Goal: Task Accomplishment & Management: Manage account settings

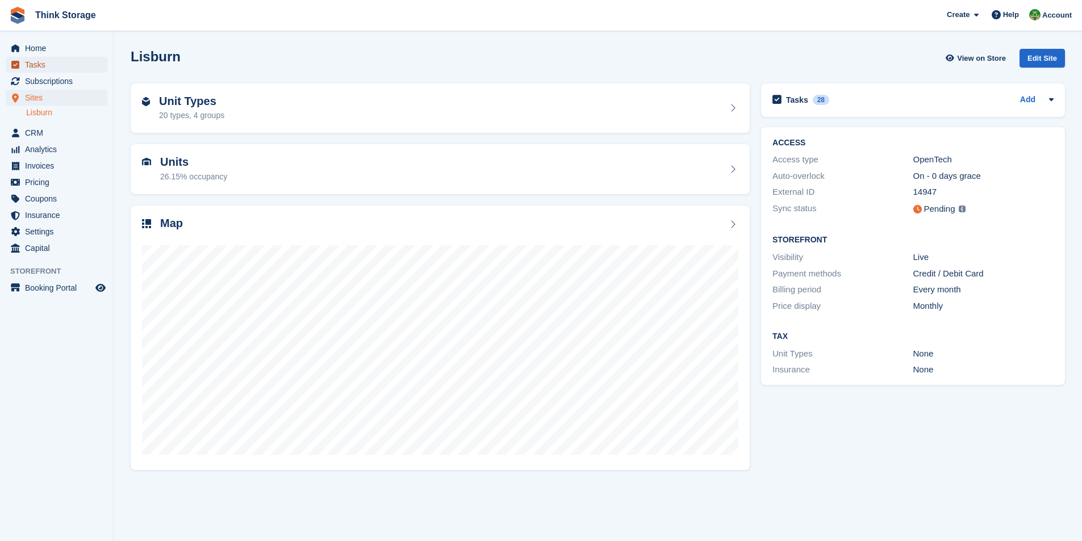
click at [43, 66] on span "Tasks" at bounding box center [59, 65] width 68 height 16
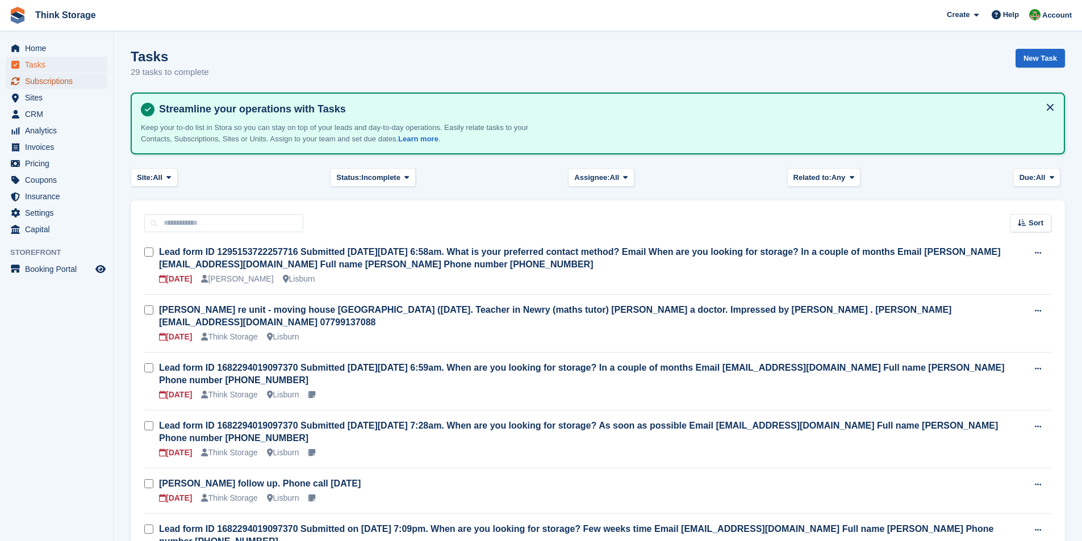
click at [41, 78] on span "Subscriptions" at bounding box center [59, 81] width 68 height 16
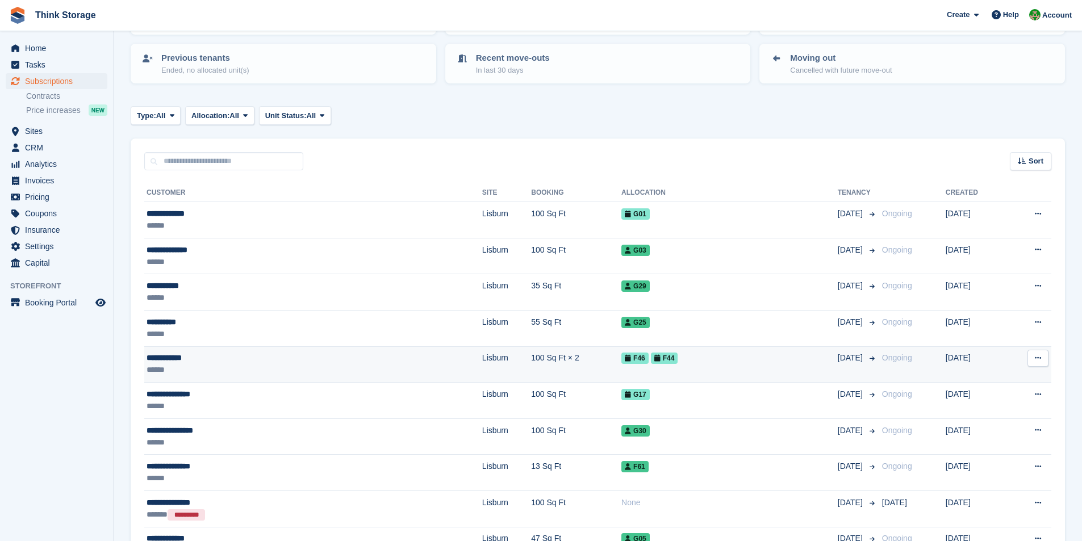
scroll to position [114, 0]
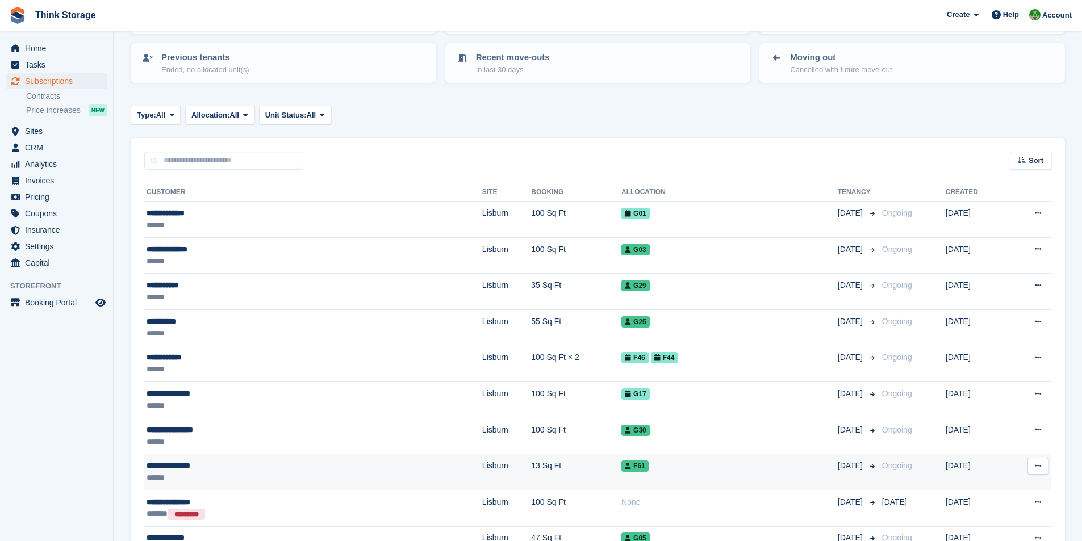
click at [182, 469] on div "**********" at bounding box center [235, 466] width 177 height 12
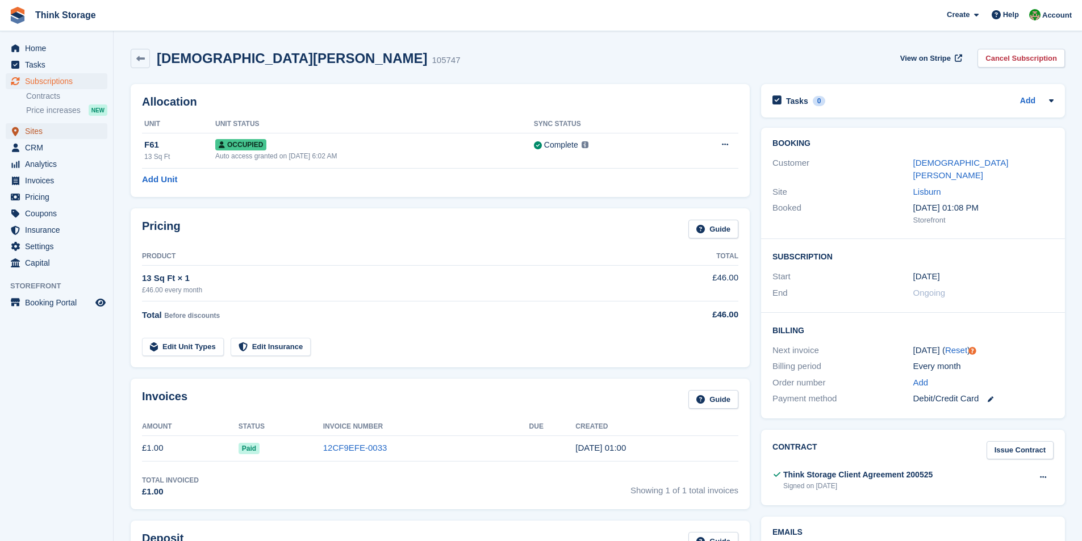
click at [36, 136] on span "Sites" at bounding box center [59, 131] width 68 height 16
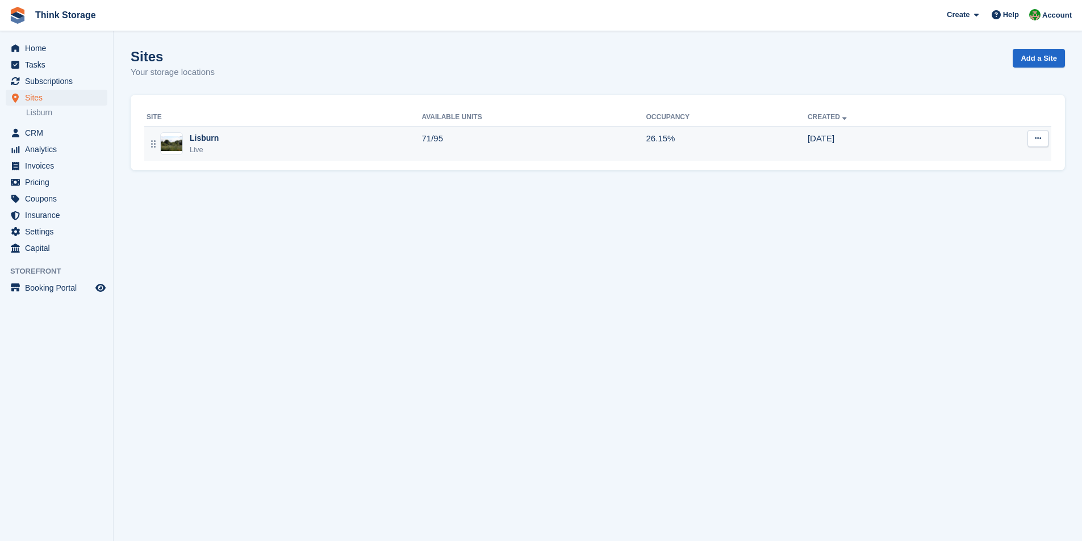
click at [217, 148] on div "Lisburn Live" at bounding box center [284, 143] width 275 height 23
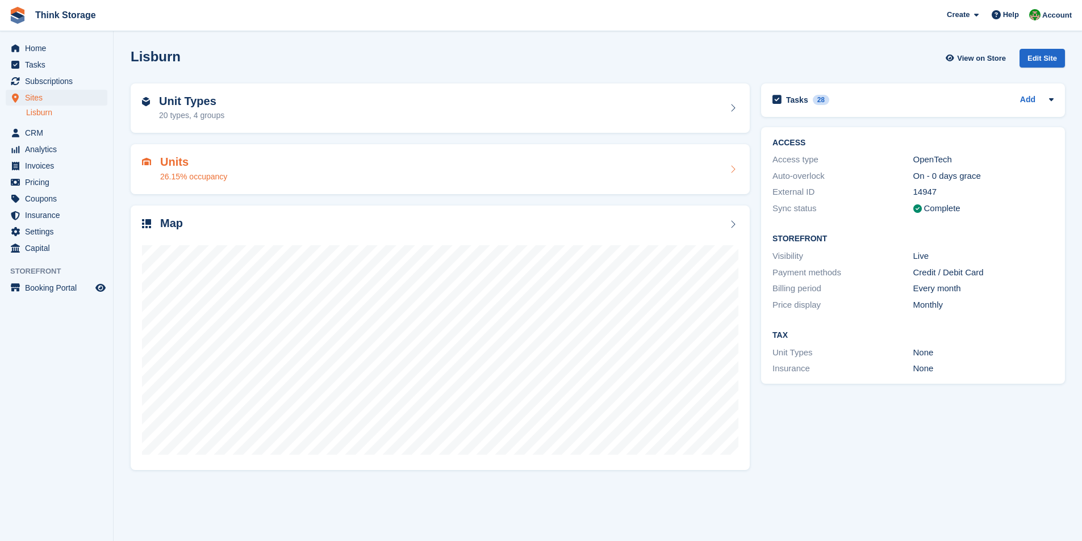
click at [201, 178] on div "26.15% occupancy" at bounding box center [193, 177] width 67 height 12
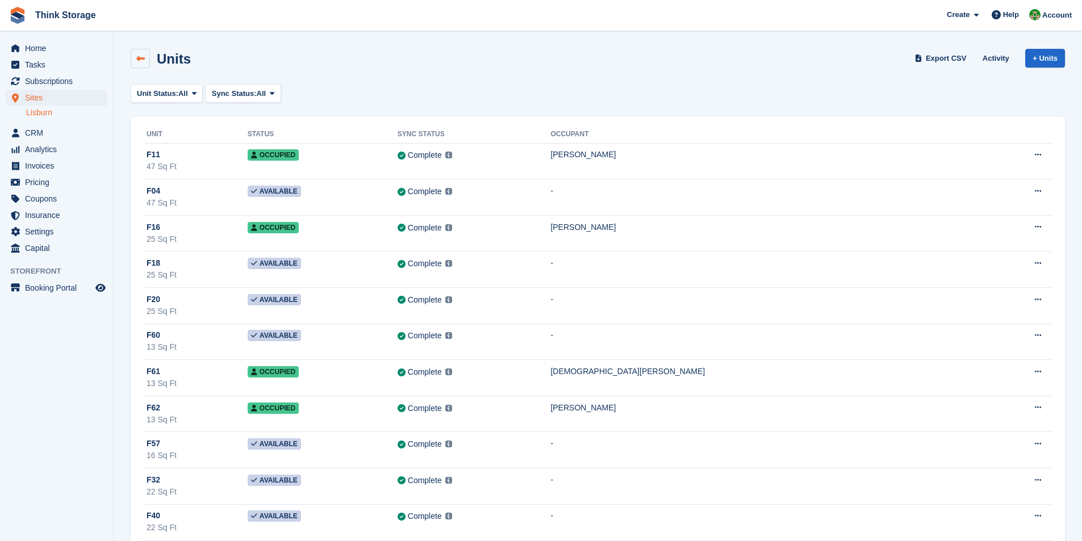
click at [137, 56] on icon at bounding box center [140, 59] width 9 height 9
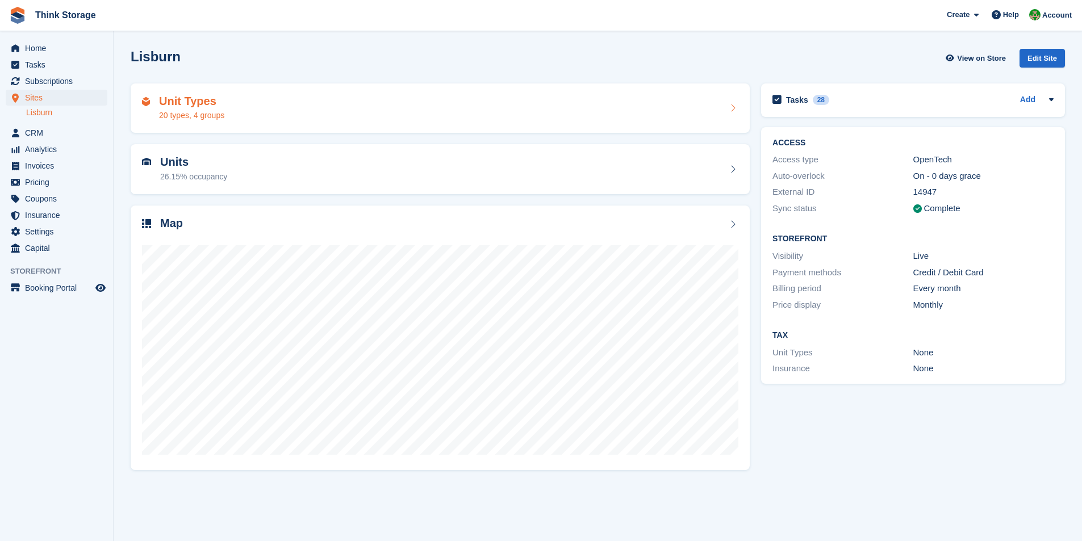
click at [209, 117] on div "20 types, 4 groups" at bounding box center [191, 116] width 65 height 12
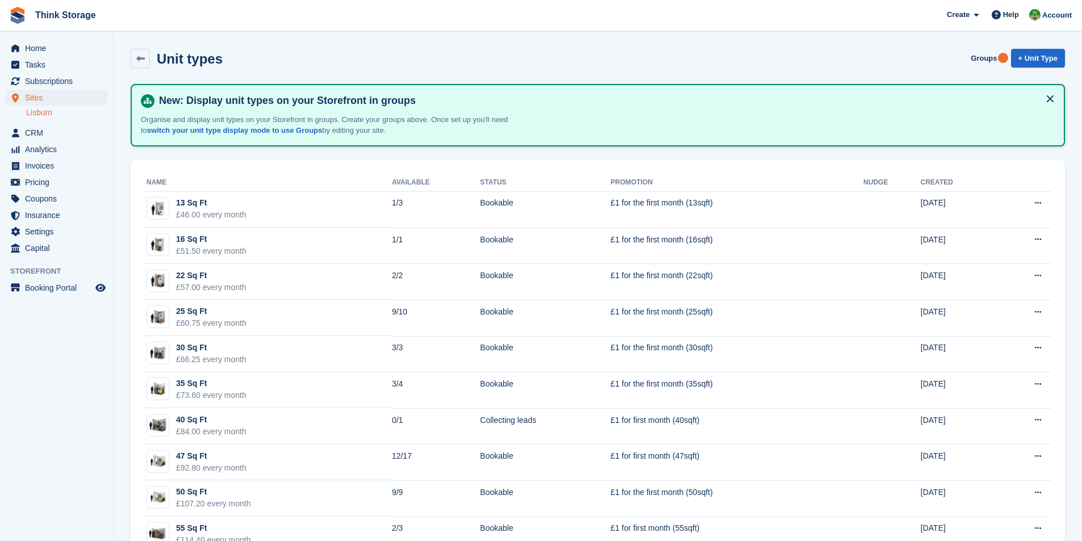
click at [277, 16] on span "Think Storage Create Subscription Invoice Contact Deal Discount Page Help Chat …" at bounding box center [541, 15] width 1082 height 31
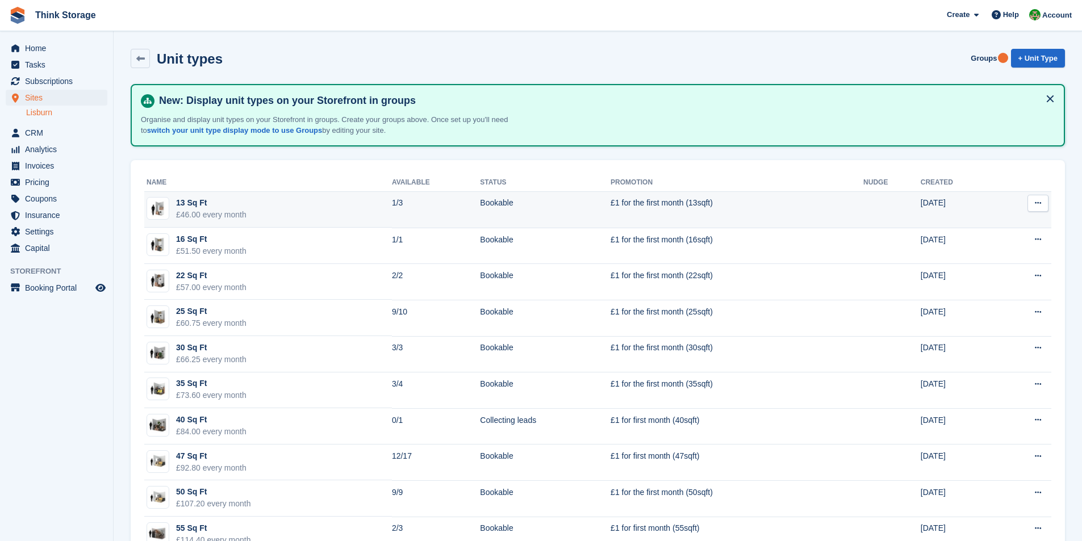
click at [194, 206] on div "13 Sq Ft" at bounding box center [211, 203] width 70 height 12
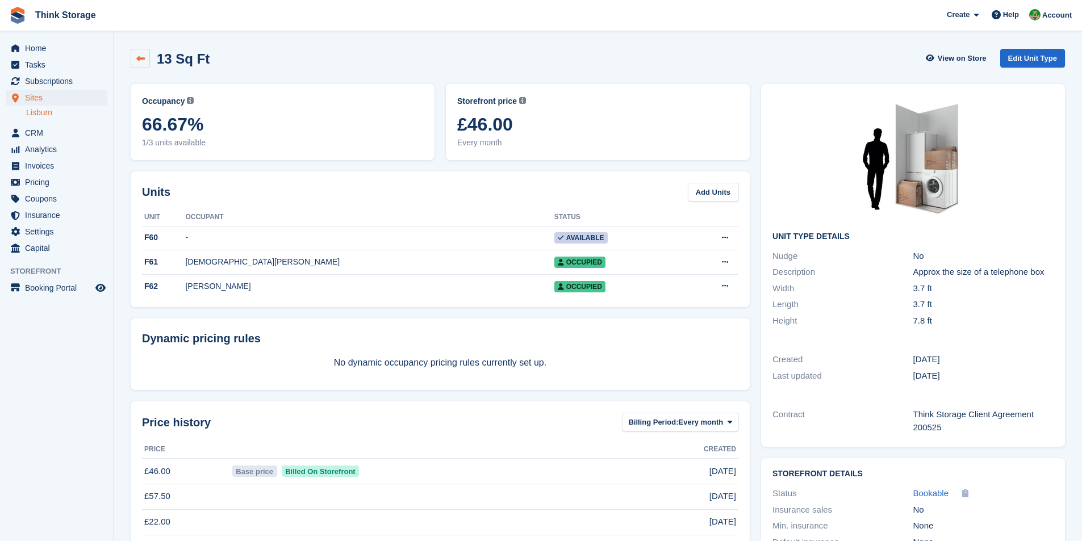
click at [134, 55] on link at bounding box center [140, 58] width 19 height 19
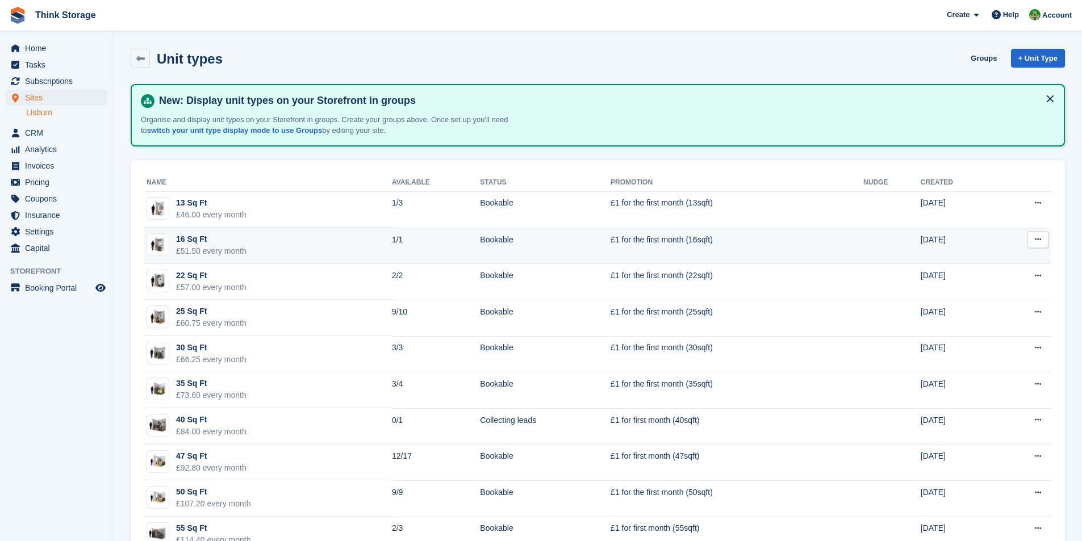
click at [206, 240] on div "16 Sq Ft" at bounding box center [211, 239] width 70 height 12
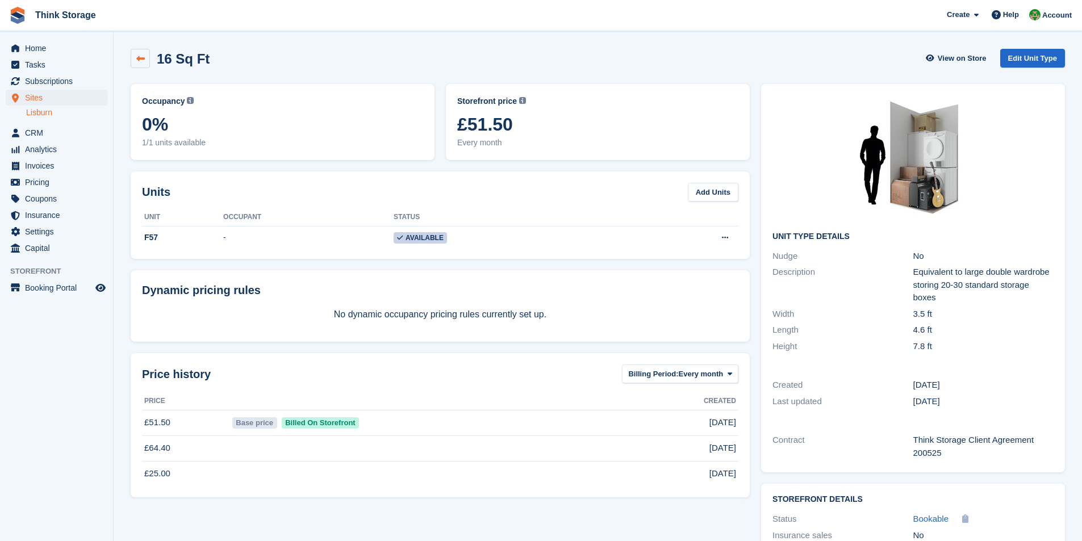
click at [135, 53] on link at bounding box center [140, 58] width 19 height 19
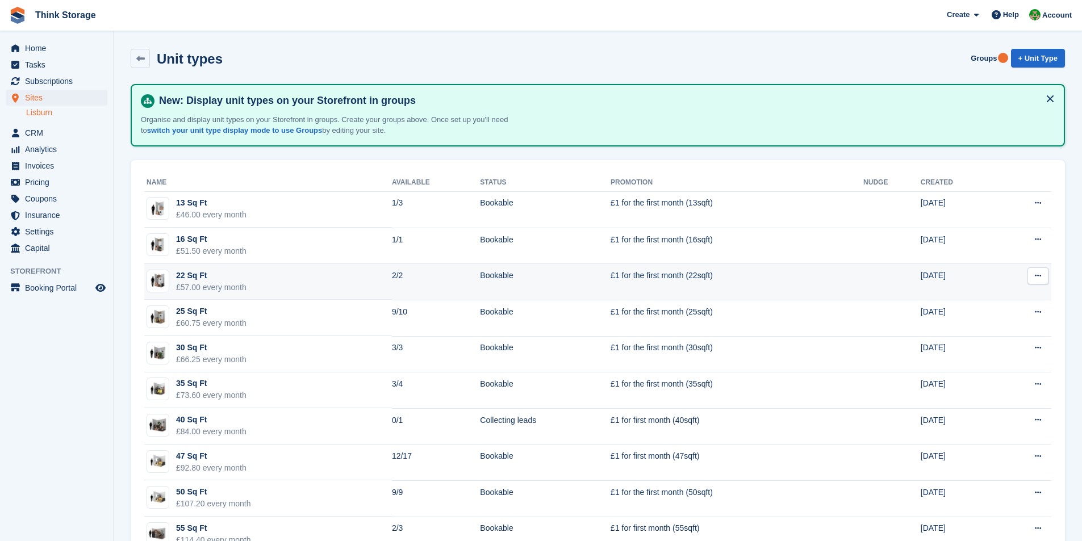
click at [189, 275] on div "22 Sq Ft" at bounding box center [211, 276] width 70 height 12
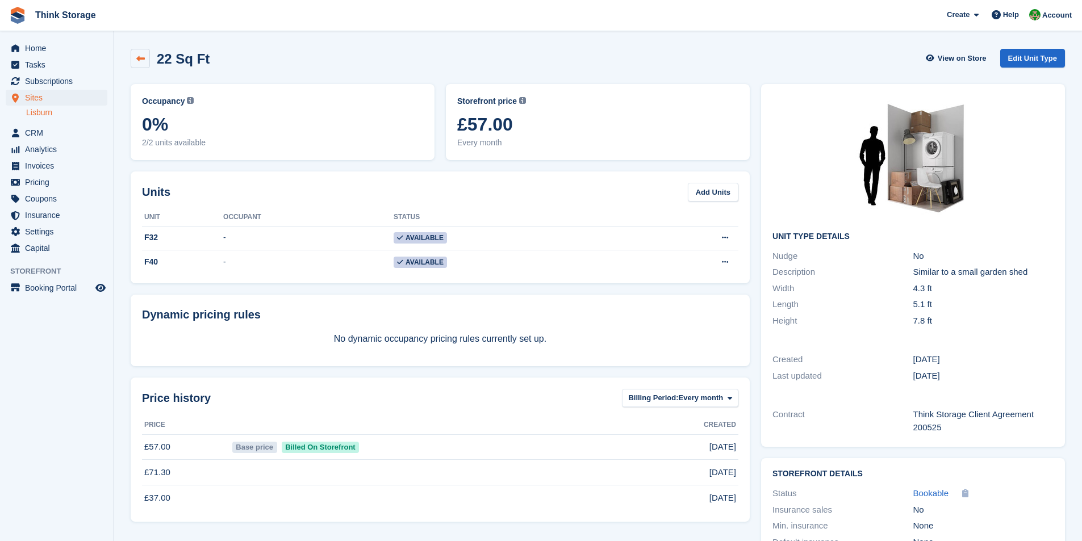
click at [141, 53] on link at bounding box center [140, 58] width 19 height 19
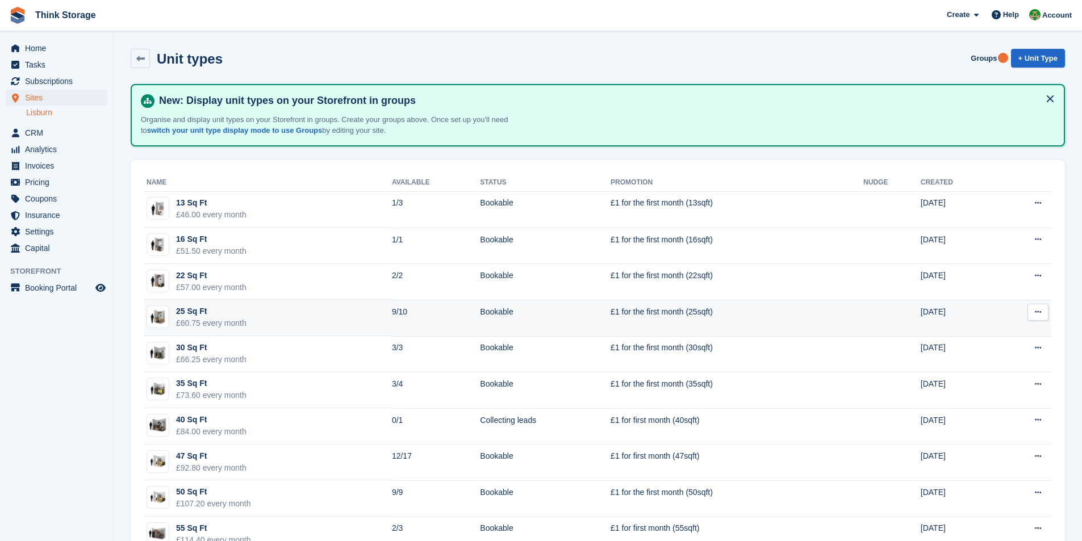
click at [188, 314] on div "25 Sq Ft" at bounding box center [211, 312] width 70 height 12
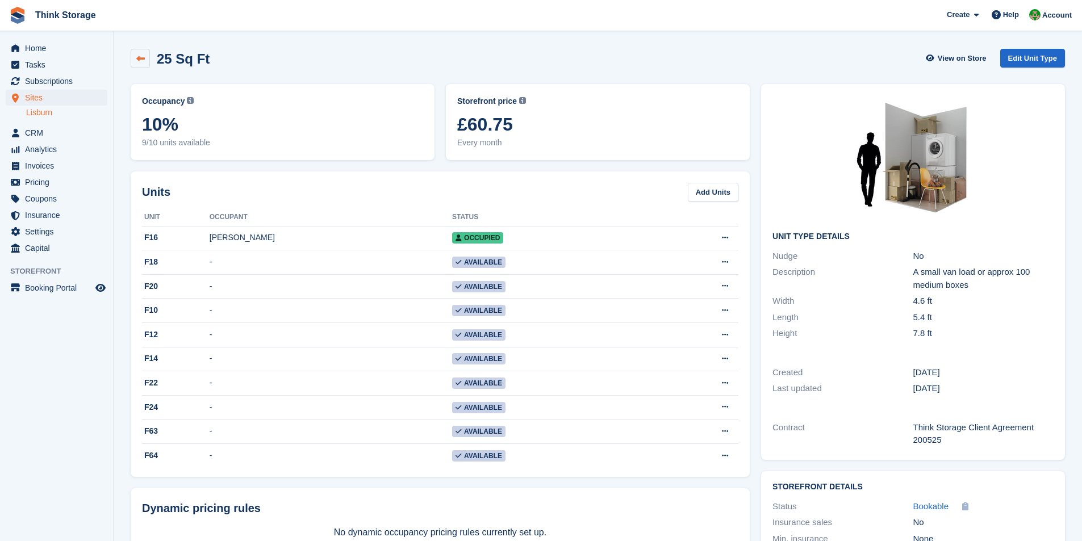
click at [144, 61] on icon at bounding box center [140, 59] width 9 height 9
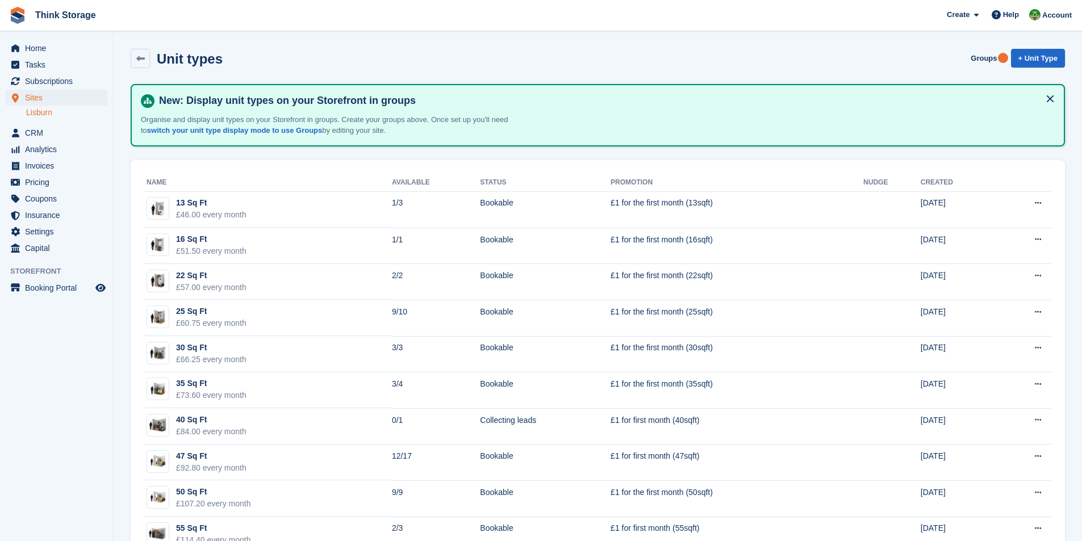
click at [44, 111] on link "Lisburn" at bounding box center [66, 112] width 81 height 11
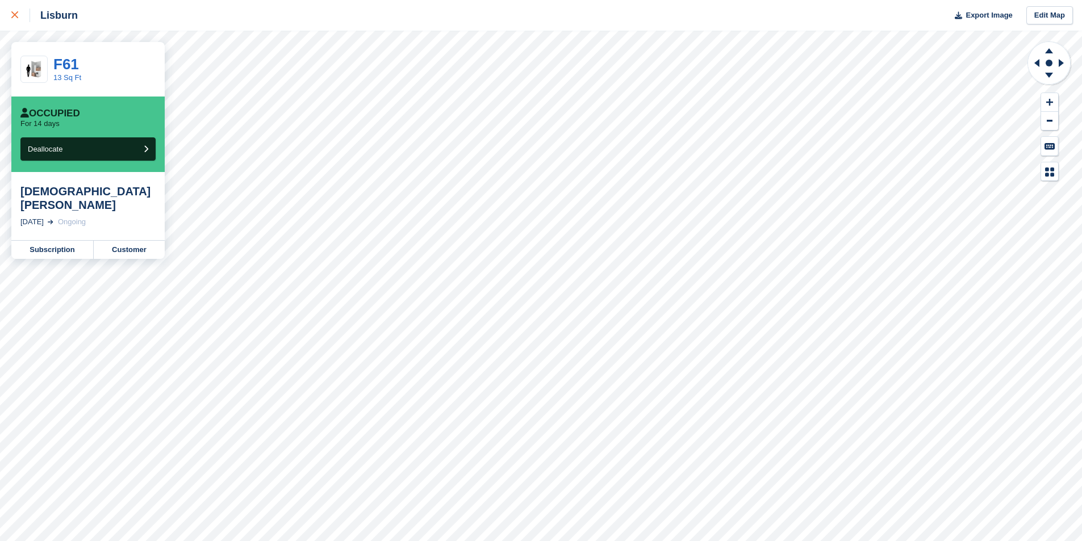
click at [16, 14] on icon at bounding box center [14, 14] width 7 height 7
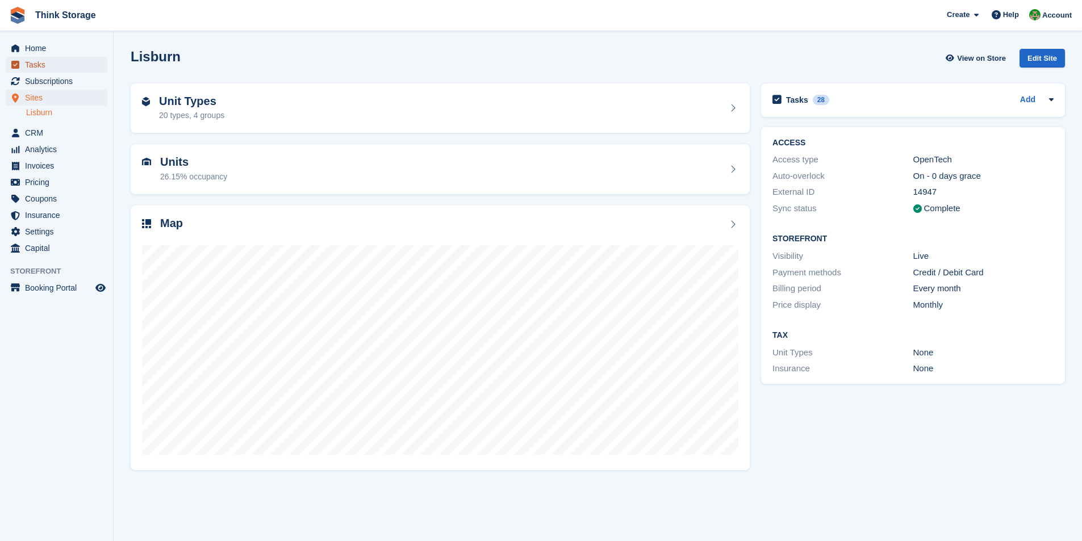
click at [31, 64] on span "Tasks" at bounding box center [59, 65] width 68 height 16
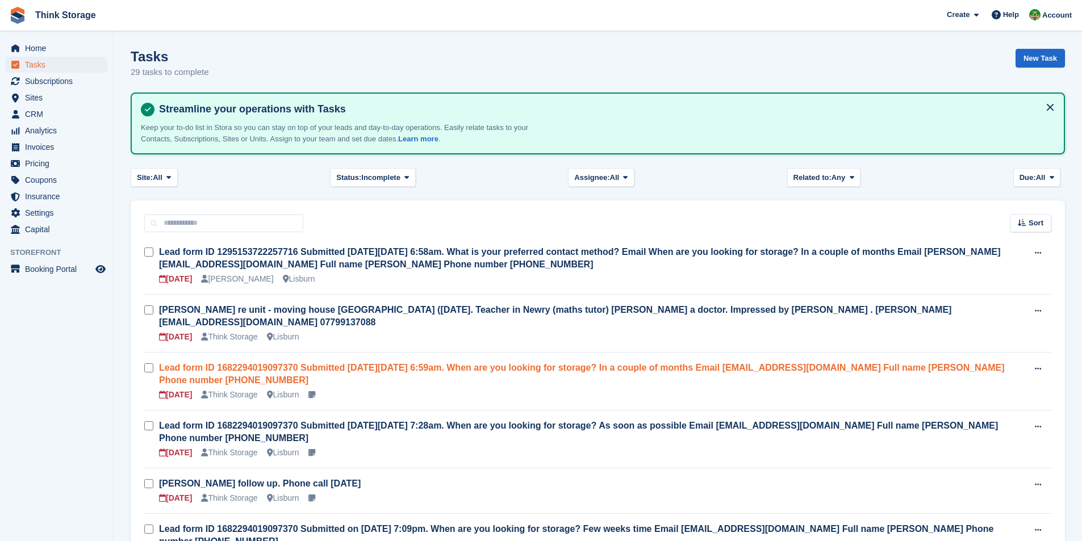
click at [268, 363] on link "Lead form ID 1682294019097370 Submitted [DATE][DATE] 6:59am. When are you looki…" at bounding box center [582, 374] width 846 height 22
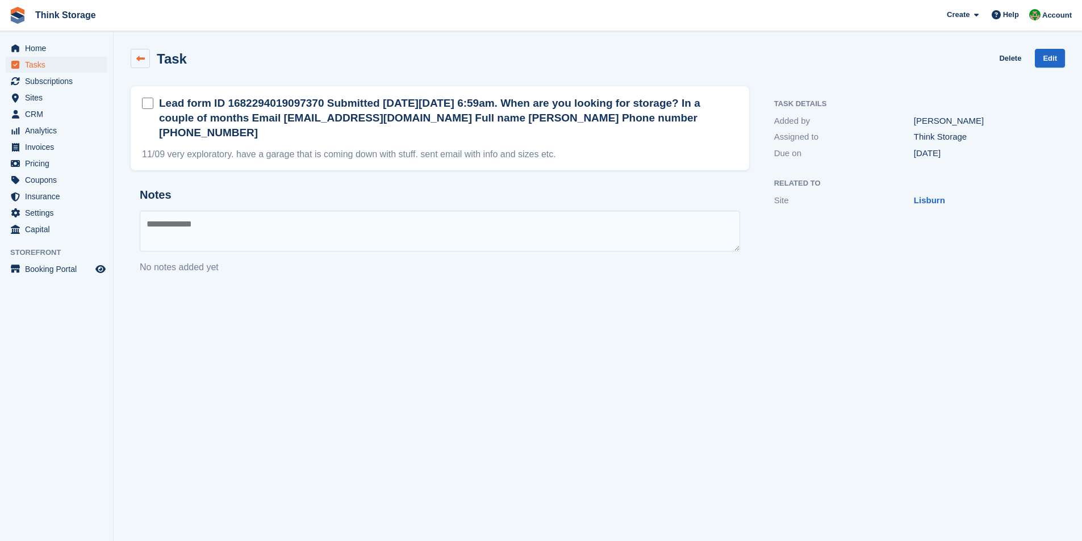
click at [141, 55] on icon at bounding box center [140, 59] width 9 height 9
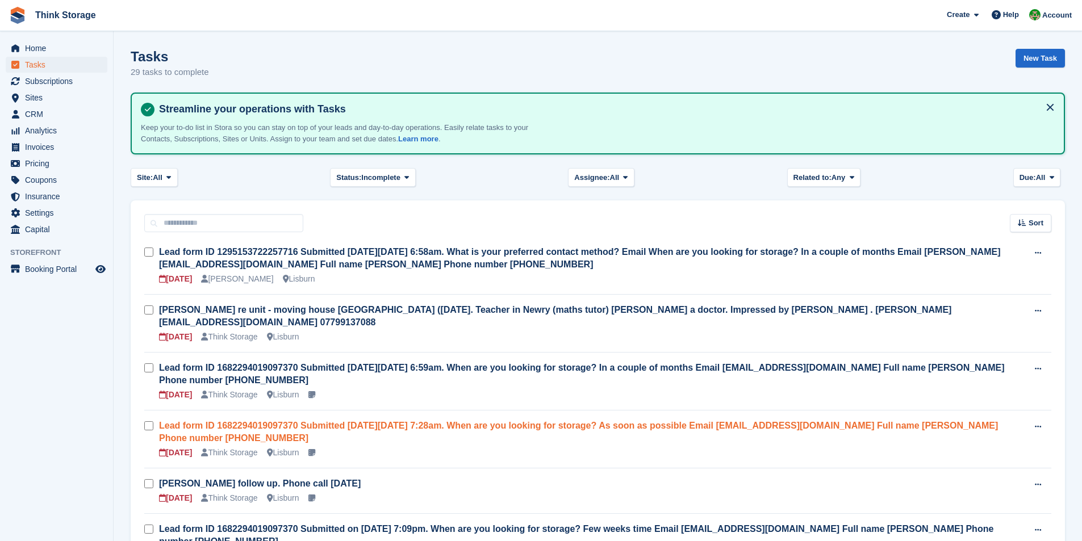
click at [376, 421] on link "Lead form ID 1682294019097370 Submitted [DATE][DATE] 7:28am. When are you looki…" at bounding box center [578, 432] width 839 height 22
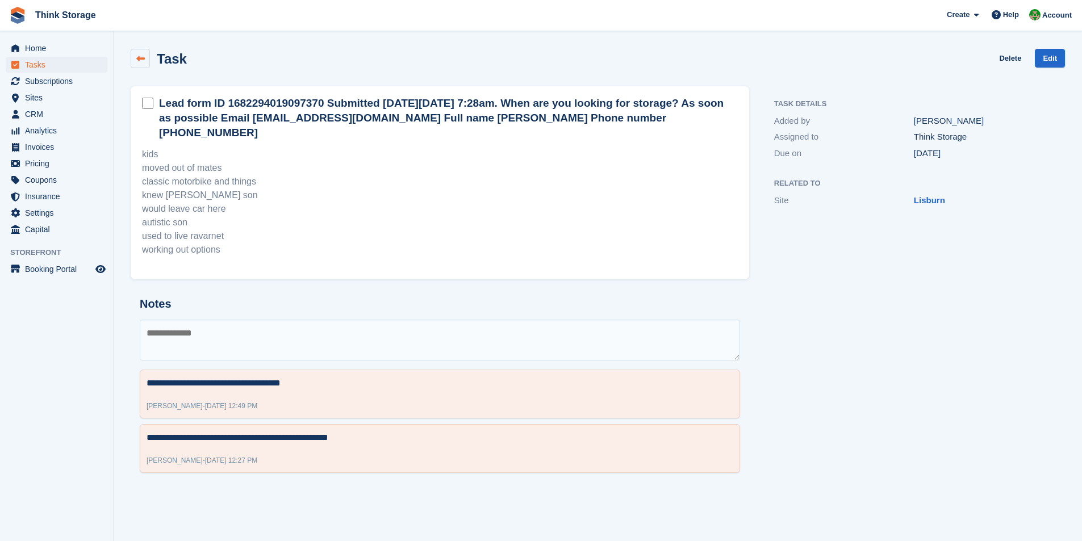
click at [137, 58] on icon at bounding box center [140, 59] width 9 height 9
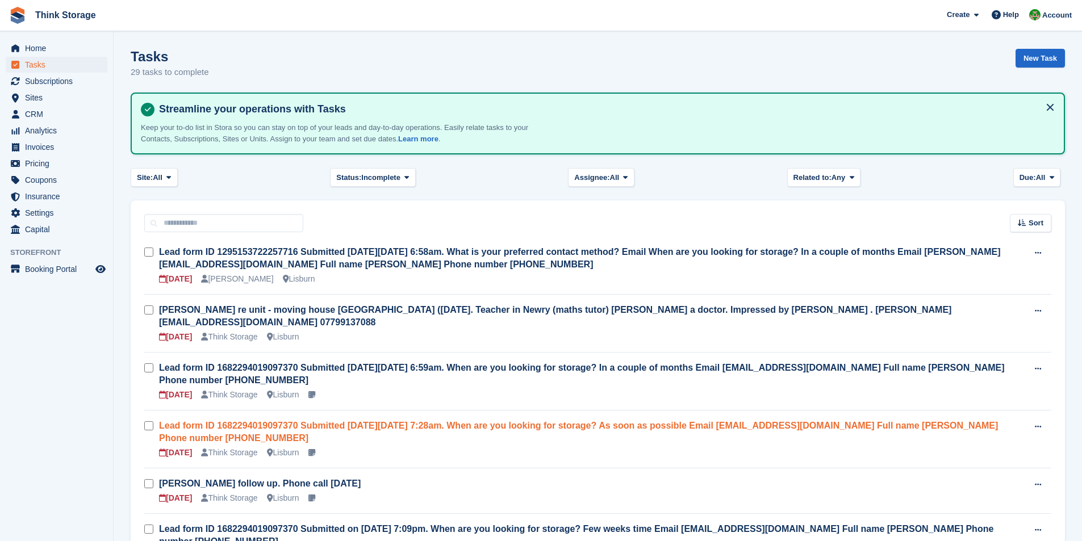
scroll to position [57, 0]
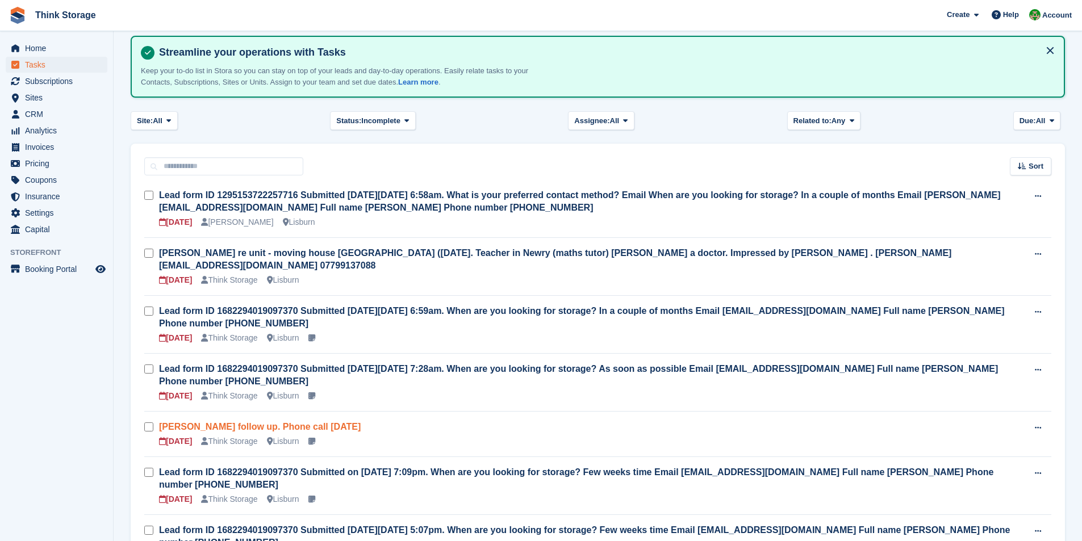
click at [262, 422] on link "[PERSON_NAME] follow up. Phone call [DATE]" at bounding box center [260, 427] width 202 height 10
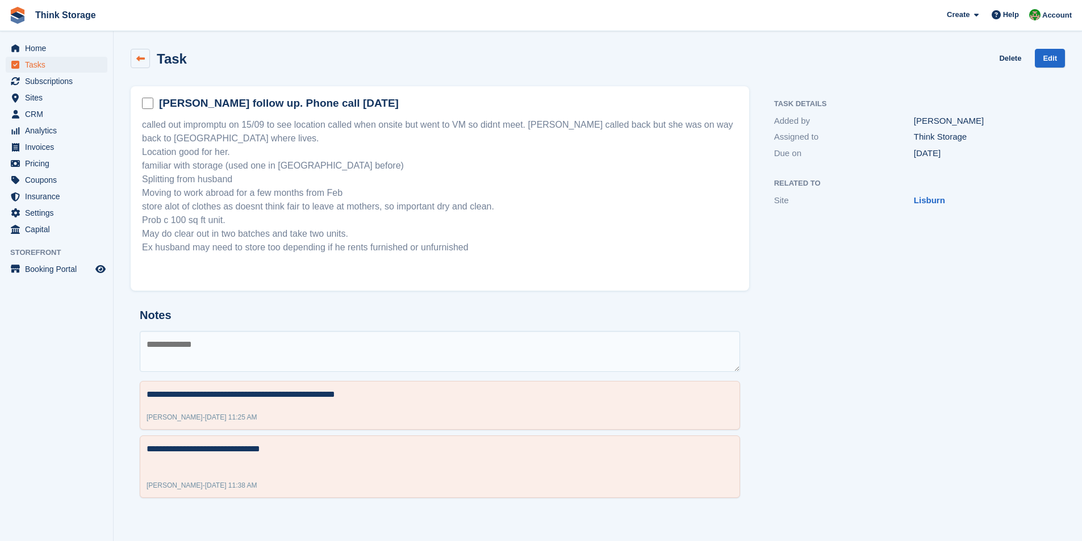
click at [143, 58] on icon at bounding box center [140, 59] width 9 height 9
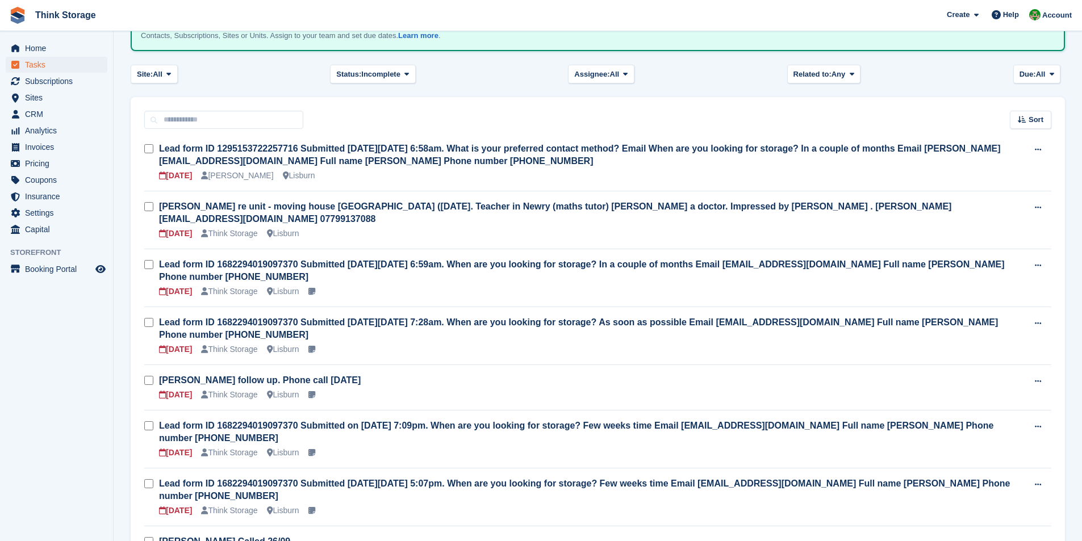
scroll to position [114, 0]
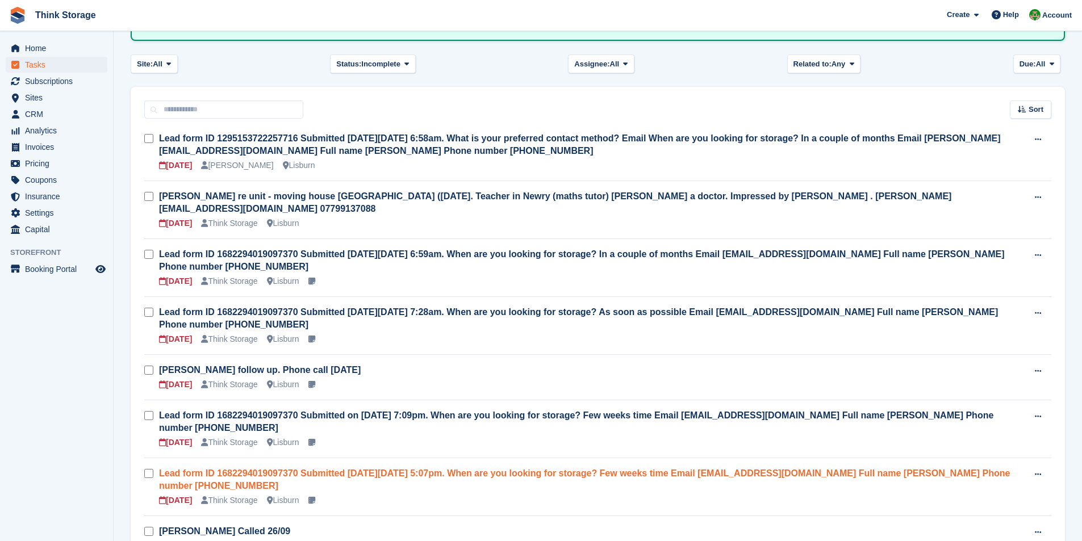
click at [263, 469] on link "Lead form ID 1682294019097370 Submitted [DATE][DATE] 5:07pm. When are you looki…" at bounding box center [584, 480] width 851 height 22
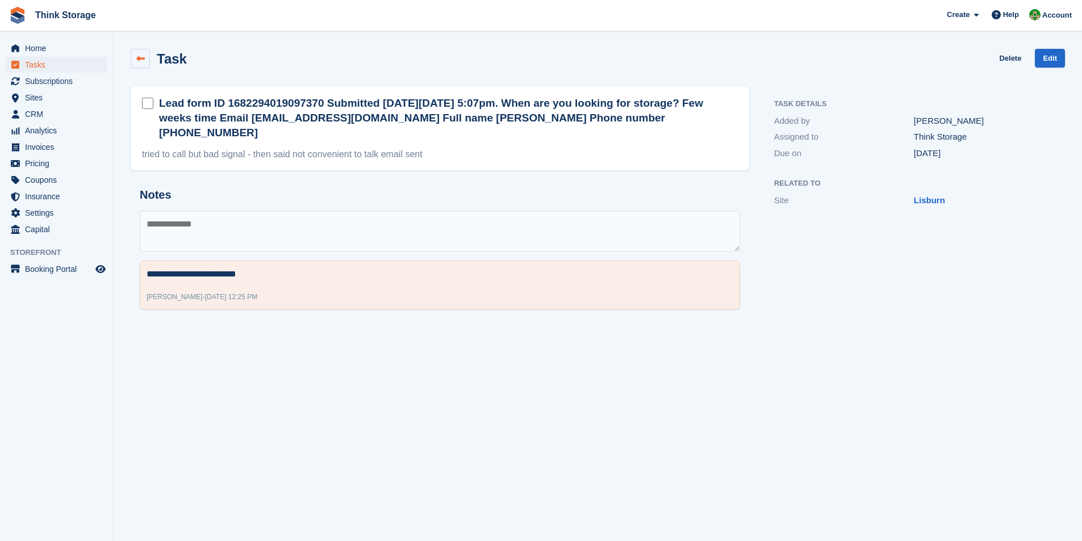
click at [140, 56] on icon at bounding box center [140, 59] width 9 height 9
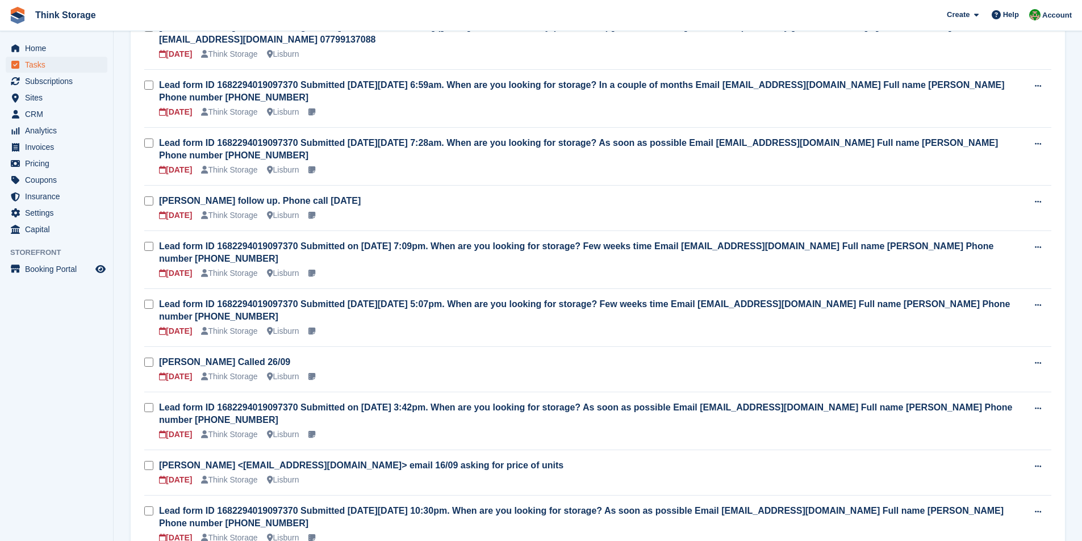
scroll to position [284, 0]
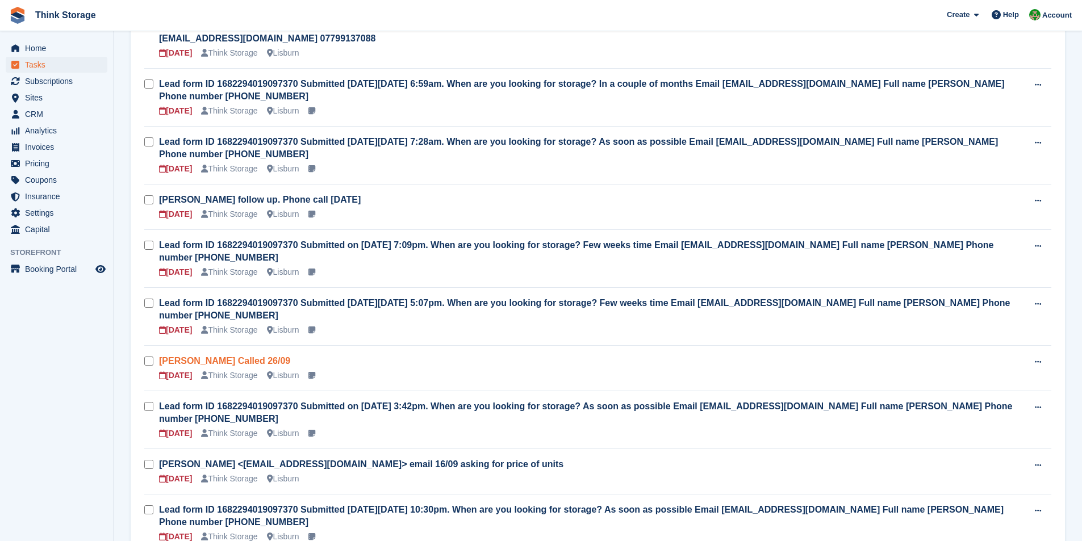
click at [223, 356] on link "[PERSON_NAME] Called 26/09" at bounding box center [224, 361] width 131 height 10
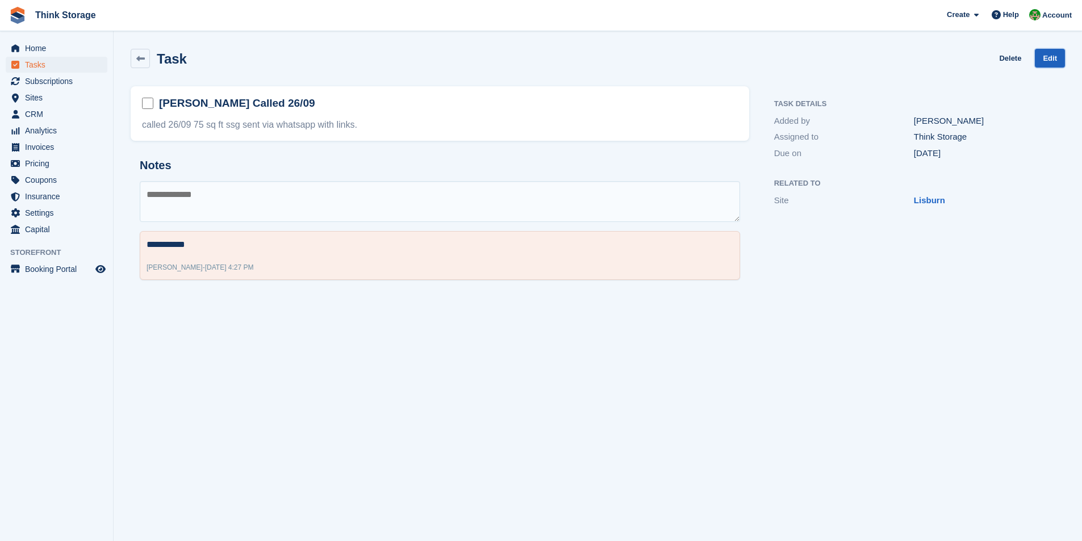
click at [1052, 55] on link "Edit" at bounding box center [1050, 58] width 30 height 19
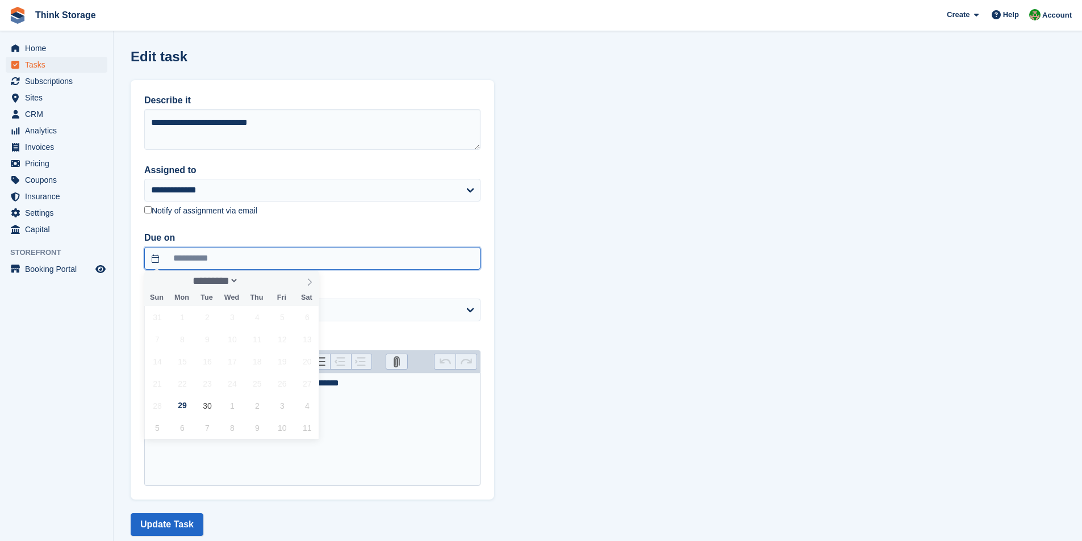
click at [260, 258] on input "**********" at bounding box center [312, 258] width 336 height 23
click at [202, 405] on span "30" at bounding box center [207, 406] width 22 height 22
type input "**********"
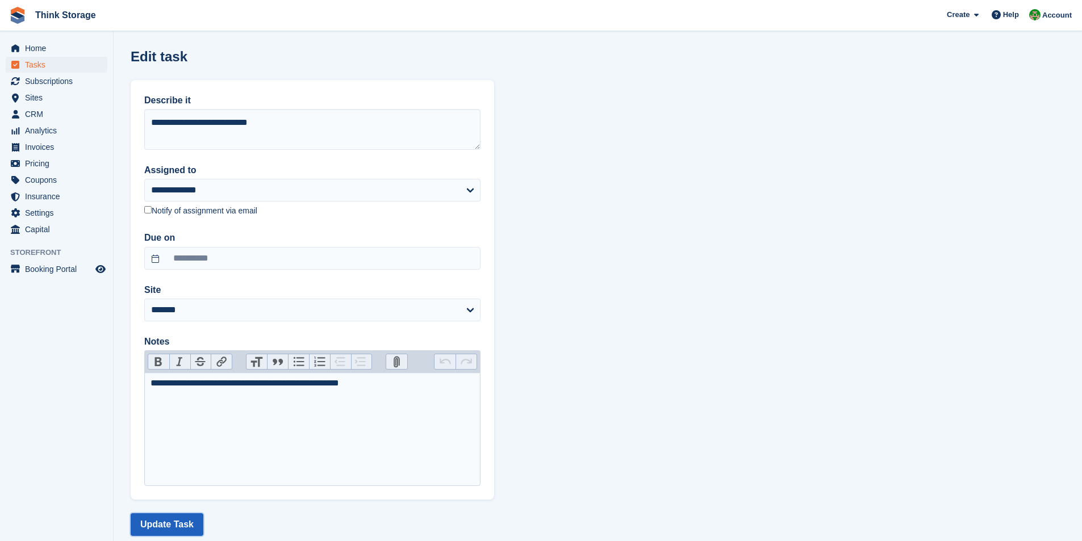
click at [166, 523] on button "Update Task" at bounding box center [167, 524] width 73 height 23
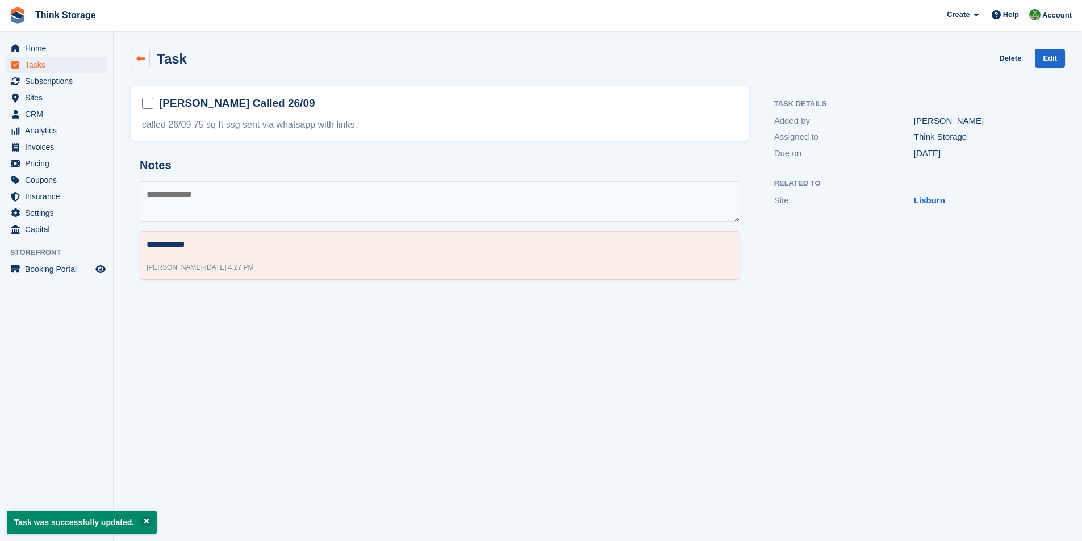
click at [135, 54] on link at bounding box center [140, 58] width 19 height 19
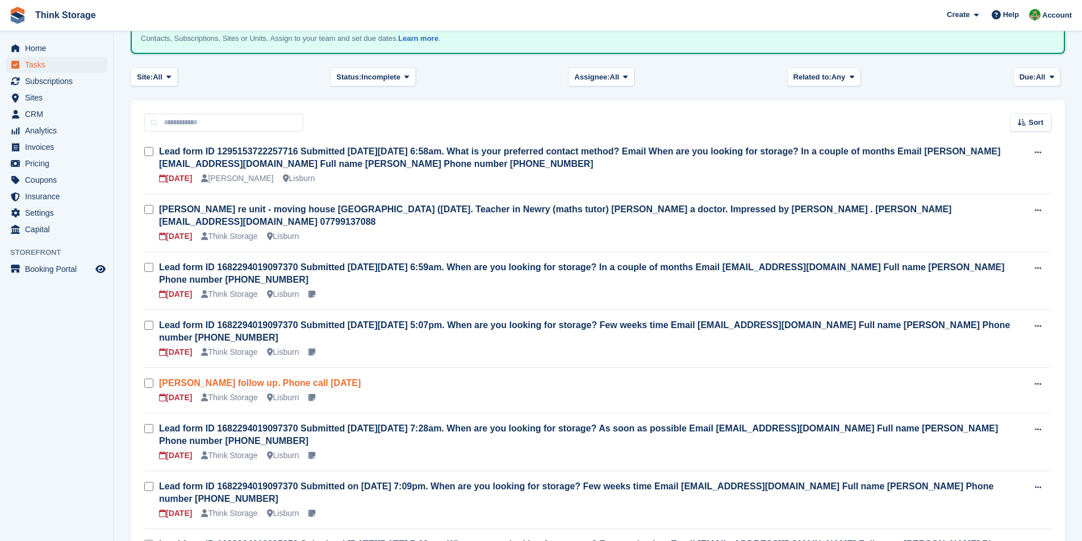
scroll to position [114, 0]
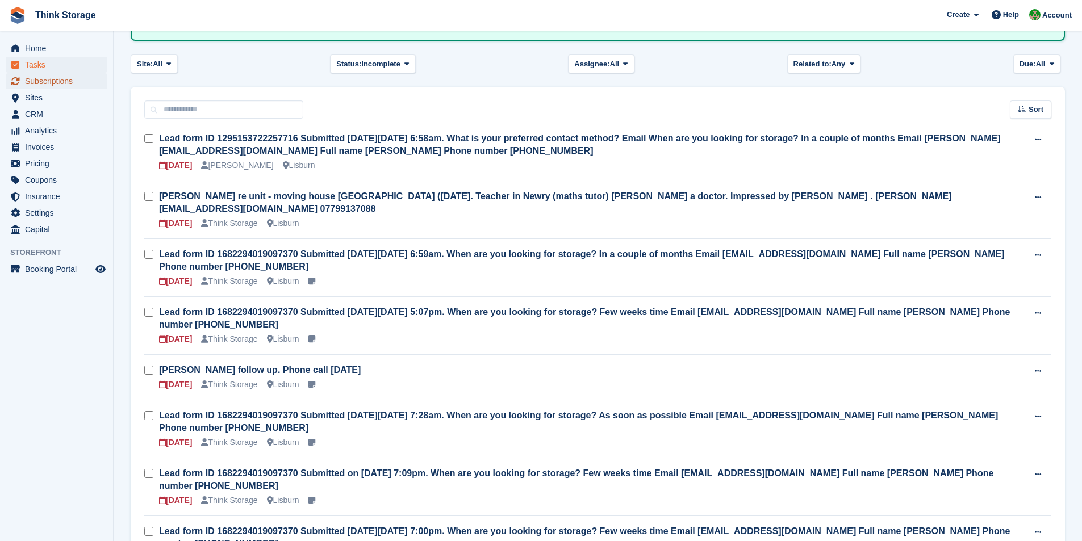
click at [55, 83] on span "Subscriptions" at bounding box center [59, 81] width 68 height 16
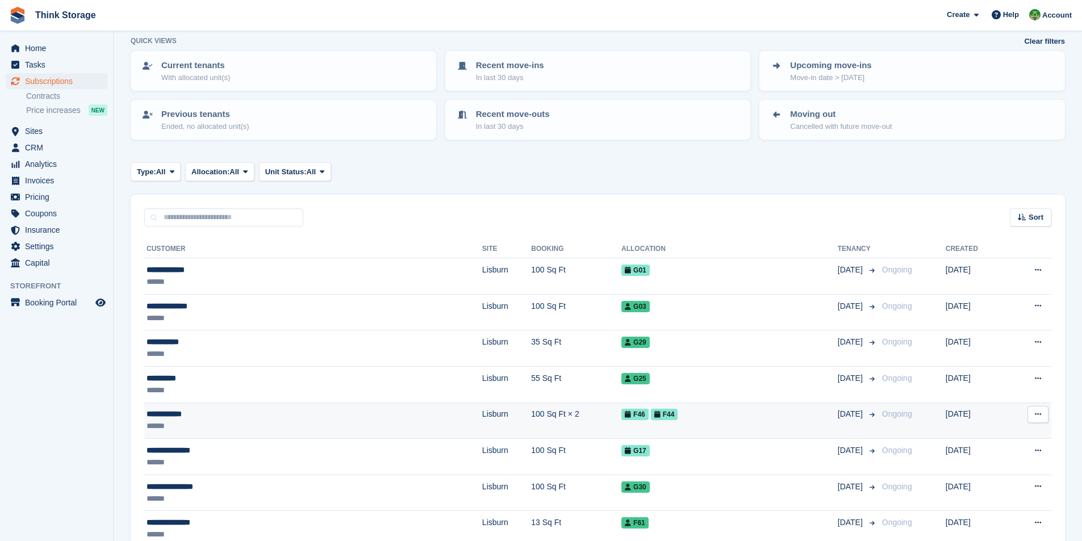
scroll to position [114, 0]
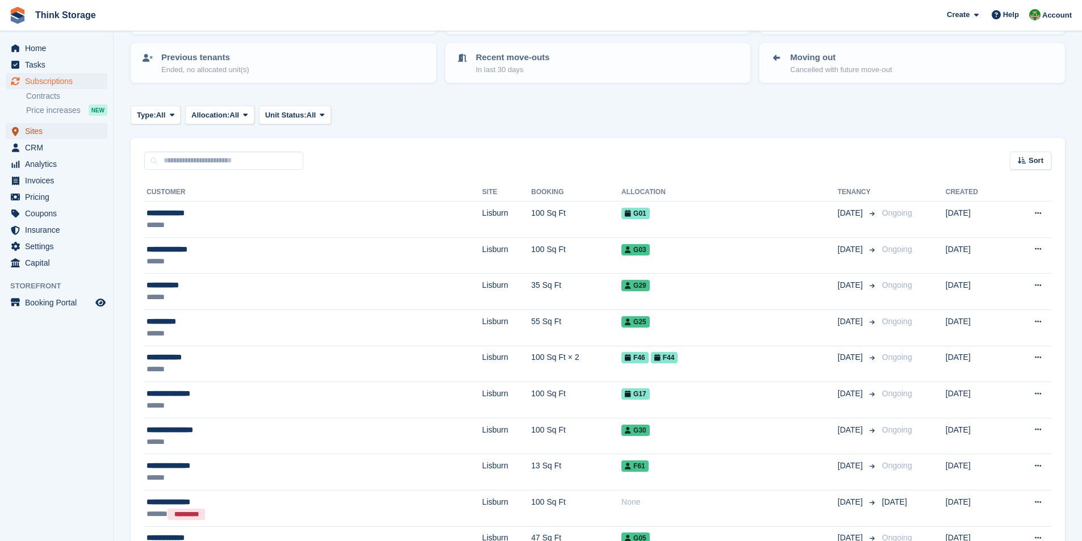
click at [48, 130] on span "Sites" at bounding box center [59, 131] width 68 height 16
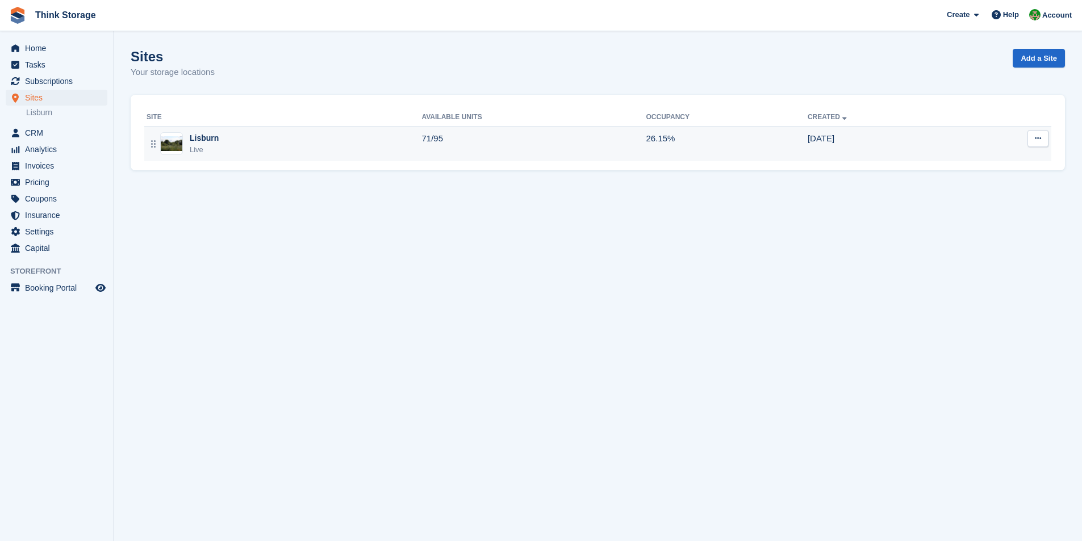
click at [210, 140] on div "Lisburn" at bounding box center [204, 138] width 29 height 12
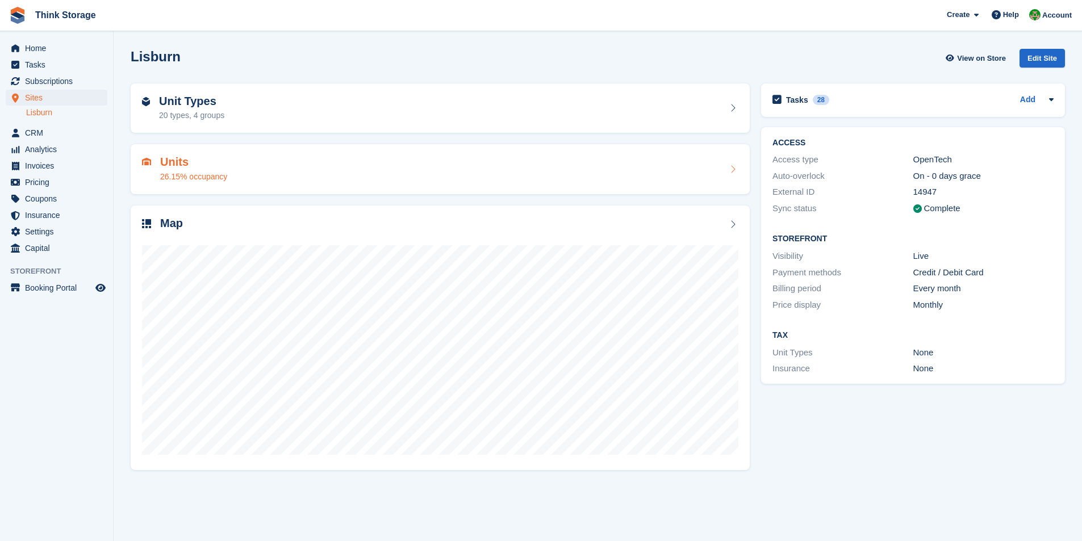
click at [173, 168] on h2 "Units" at bounding box center [193, 162] width 67 height 13
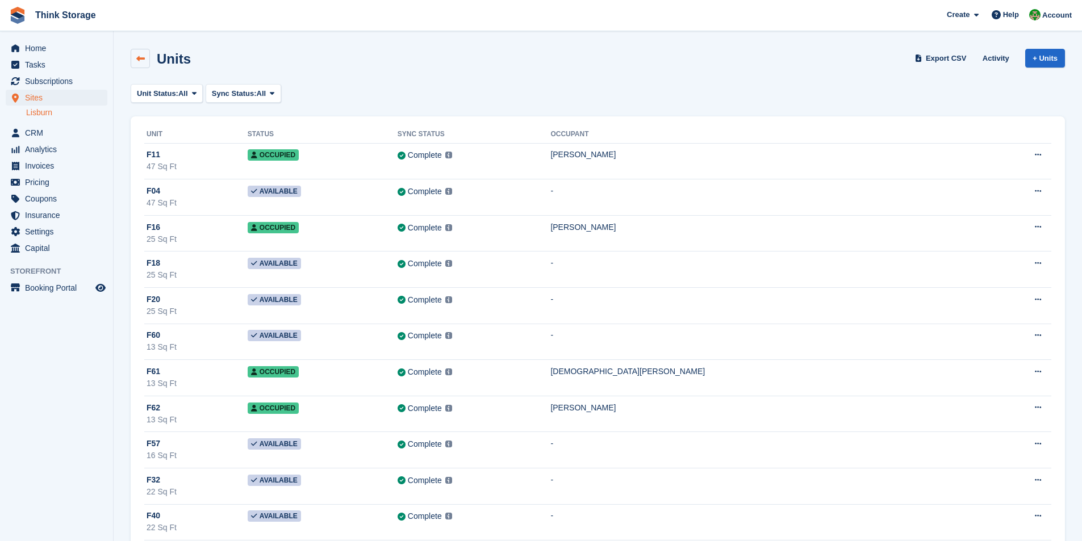
click at [143, 58] on icon at bounding box center [140, 59] width 9 height 9
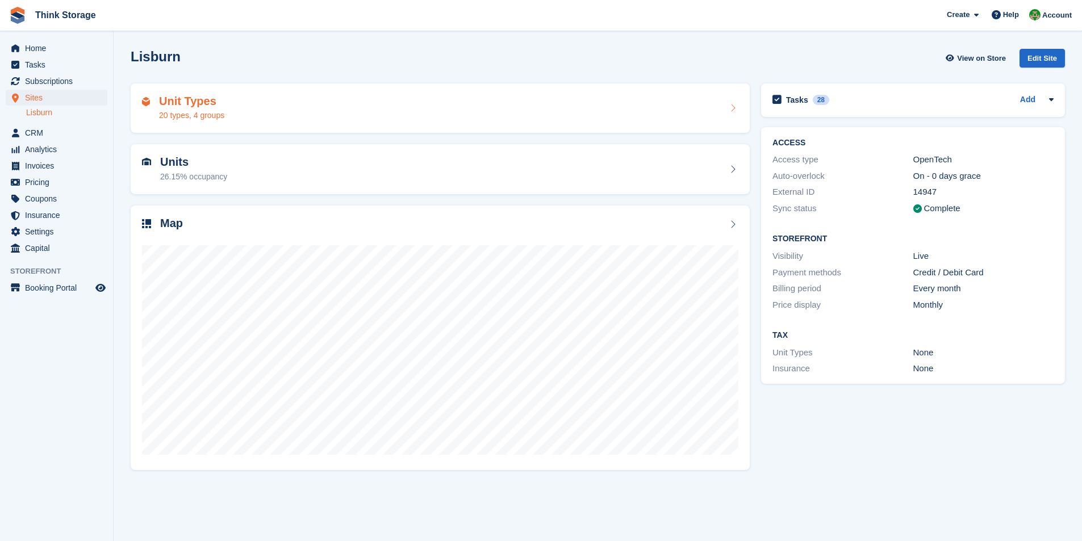
click at [193, 103] on h2 "Unit Types" at bounding box center [191, 101] width 65 height 13
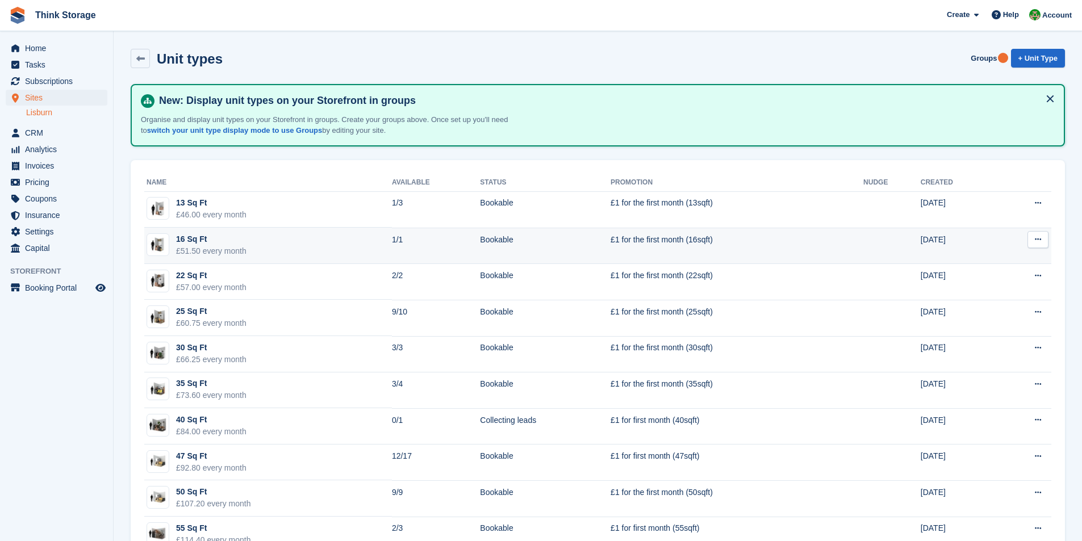
click at [184, 240] on div "16 Sq Ft" at bounding box center [211, 239] width 70 height 12
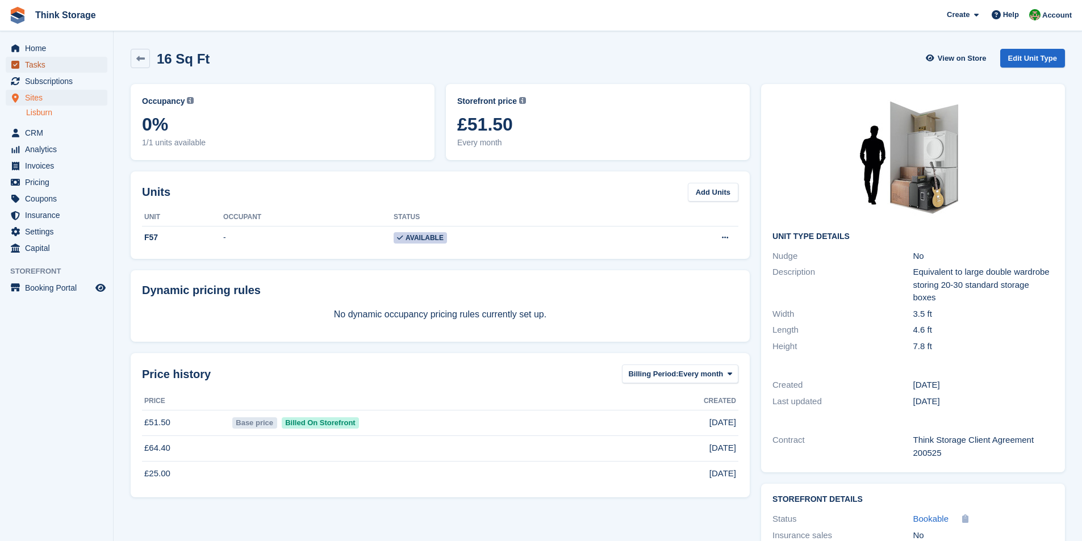
click at [31, 68] on span "Tasks" at bounding box center [59, 65] width 68 height 16
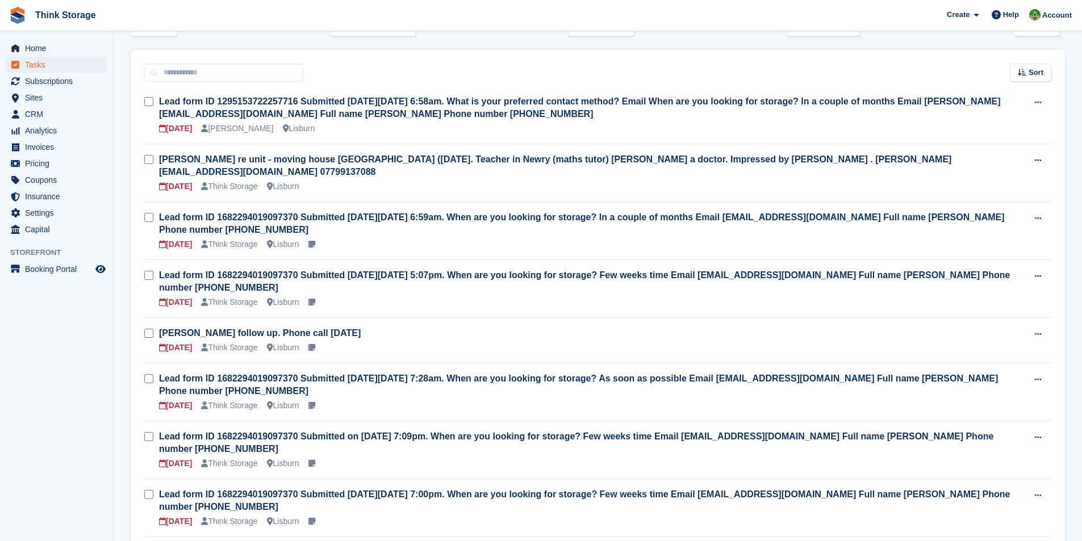
scroll to position [170, 0]
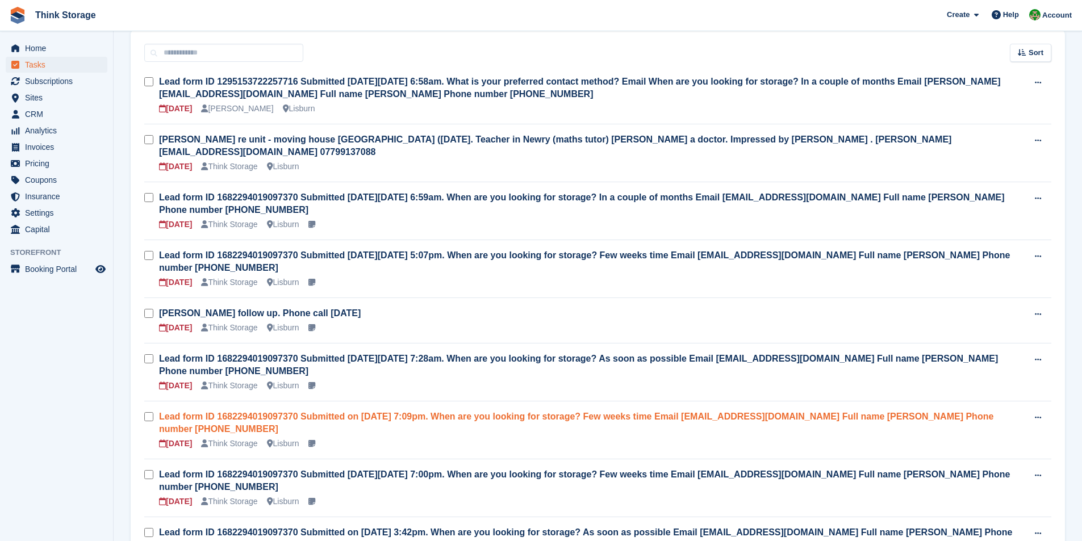
click at [342, 412] on link "Lead form ID 1682294019097370 Submitted on [DATE] 7:09pm. When are you looking …" at bounding box center [576, 423] width 834 height 22
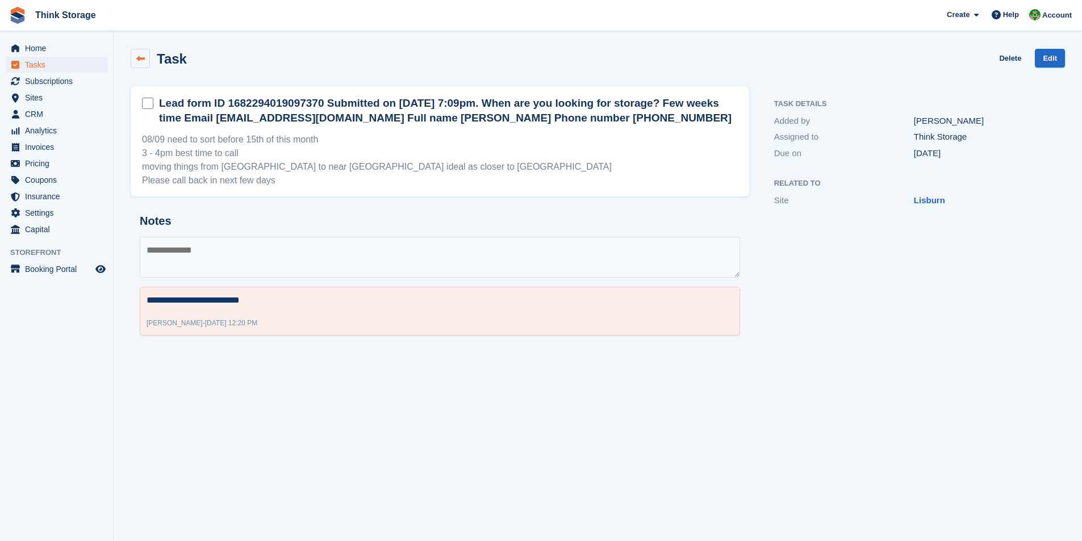
click at [142, 53] on link at bounding box center [140, 58] width 19 height 19
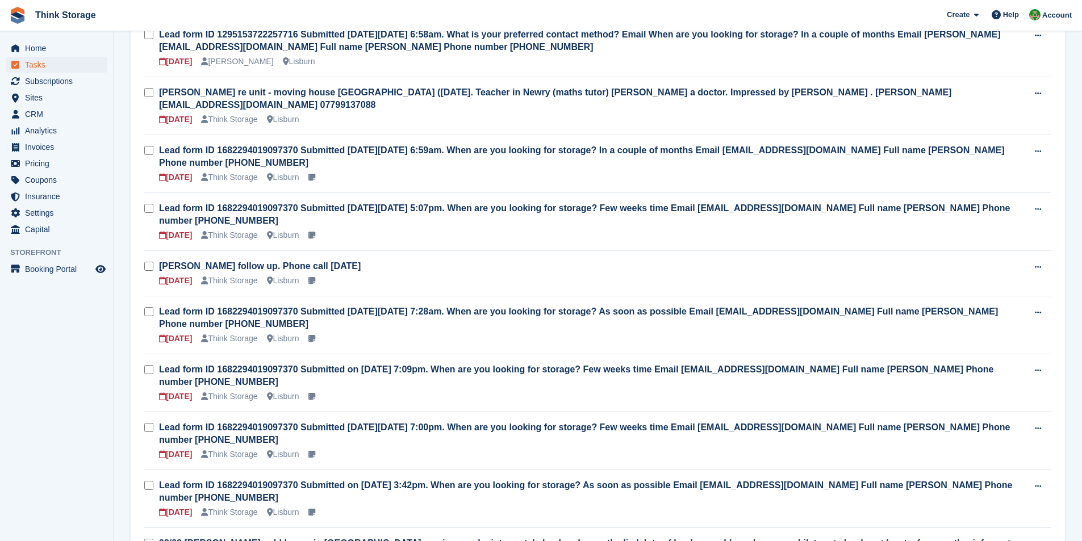
scroll to position [227, 0]
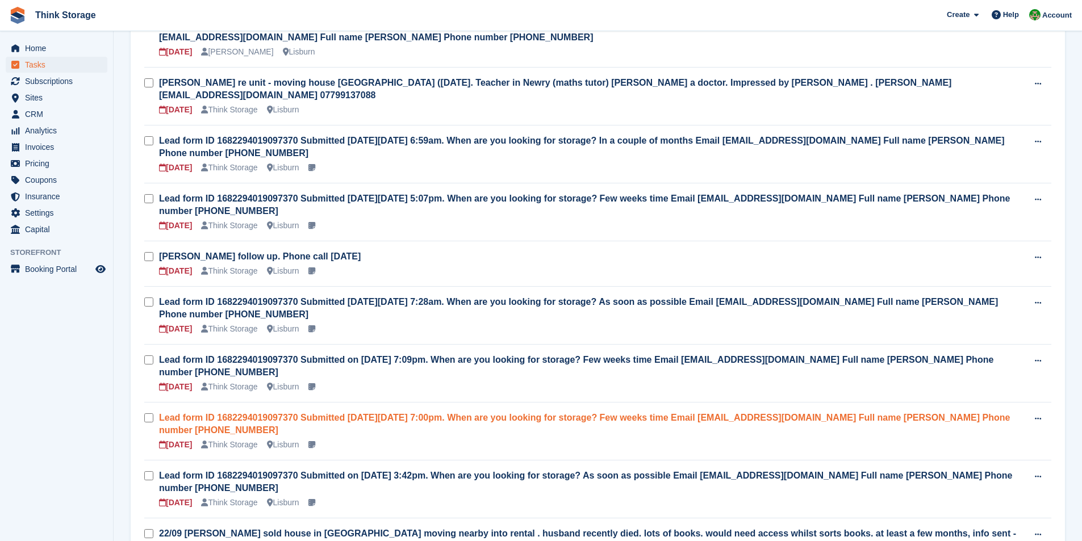
click at [438, 413] on link "Lead form ID 1682294019097370 Submitted [DATE][DATE] 7:00pm. When are you looki…" at bounding box center [584, 424] width 851 height 22
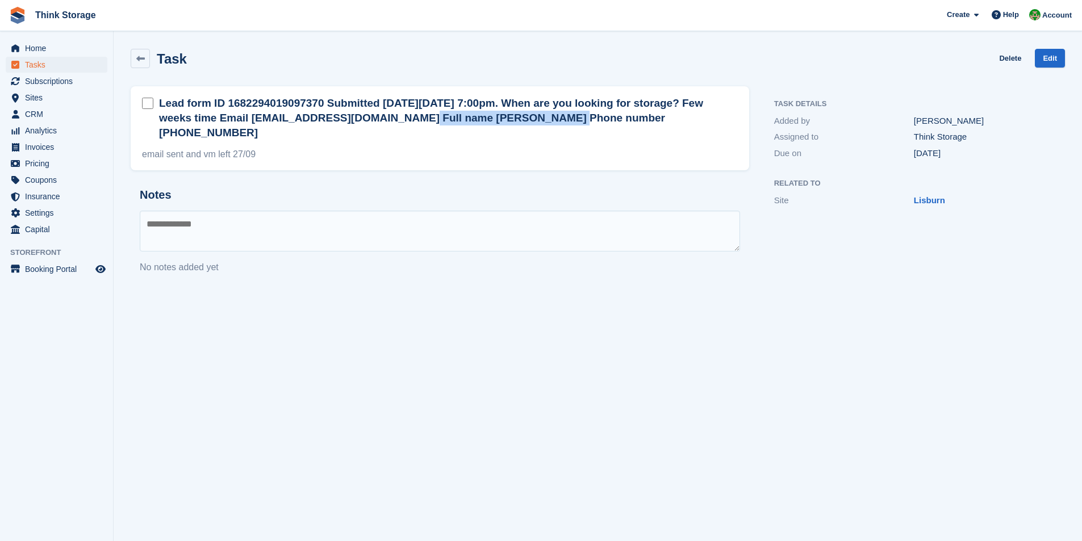
drag, startPoint x: 248, startPoint y: 119, endPoint x: 387, endPoint y: 122, distance: 138.6
click at [387, 122] on h2 "Lead form ID 1682294019097370 Submitted [DATE][DATE] 7:00pm. When are you looki…" at bounding box center [448, 118] width 579 height 44
copy h2 "[EMAIL_ADDRESS][DOMAIN_NAME]"
click at [163, 218] on textarea at bounding box center [440, 231] width 600 height 41
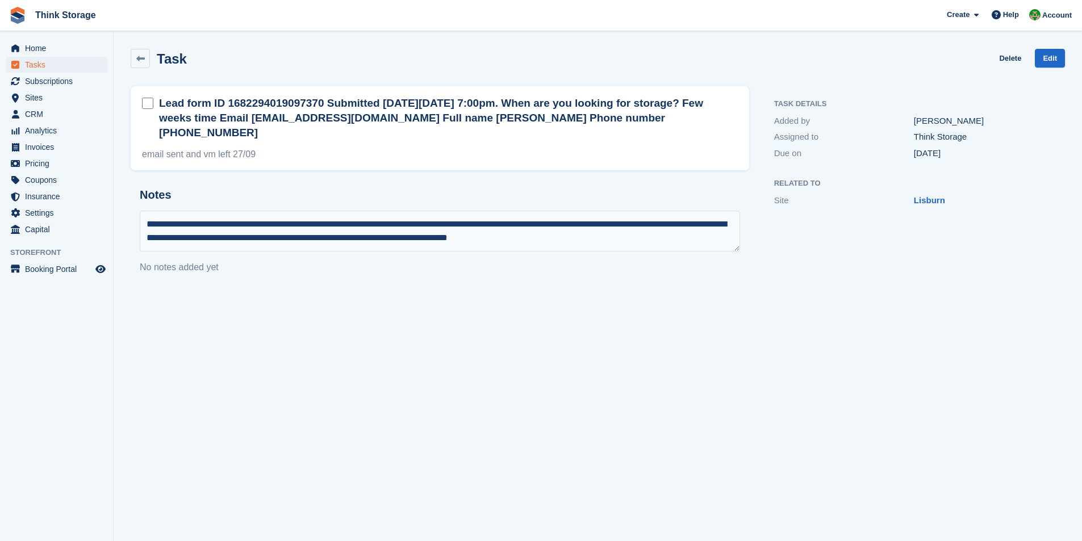
drag, startPoint x: 607, startPoint y: 223, endPoint x: 616, endPoint y: 218, distance: 10.7
click at [608, 223] on textarea "**********" at bounding box center [440, 231] width 600 height 41
click at [620, 222] on textarea "**********" at bounding box center [440, 231] width 600 height 41
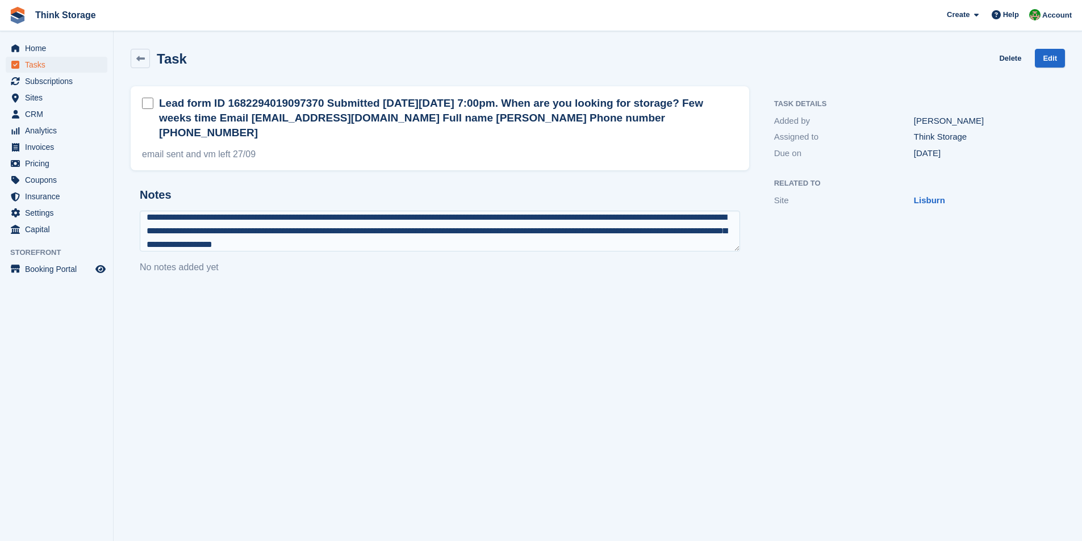
click at [605, 211] on textarea "**********" at bounding box center [440, 231] width 600 height 41
click at [639, 218] on textarea "**********" at bounding box center [440, 231] width 600 height 41
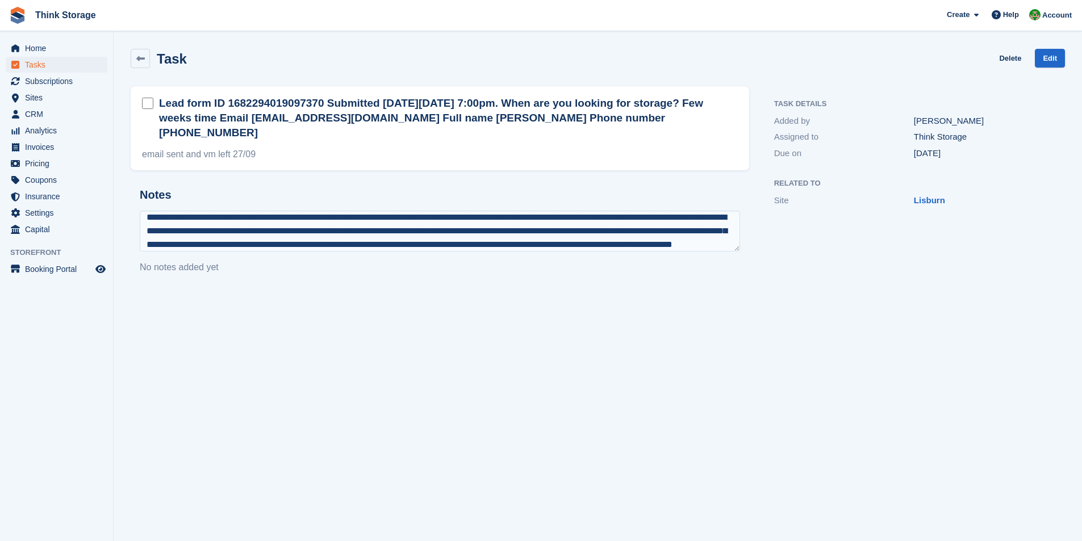
click at [569, 228] on textarea "**********" at bounding box center [440, 231] width 600 height 41
click at [626, 228] on textarea "**********" at bounding box center [440, 231] width 600 height 41
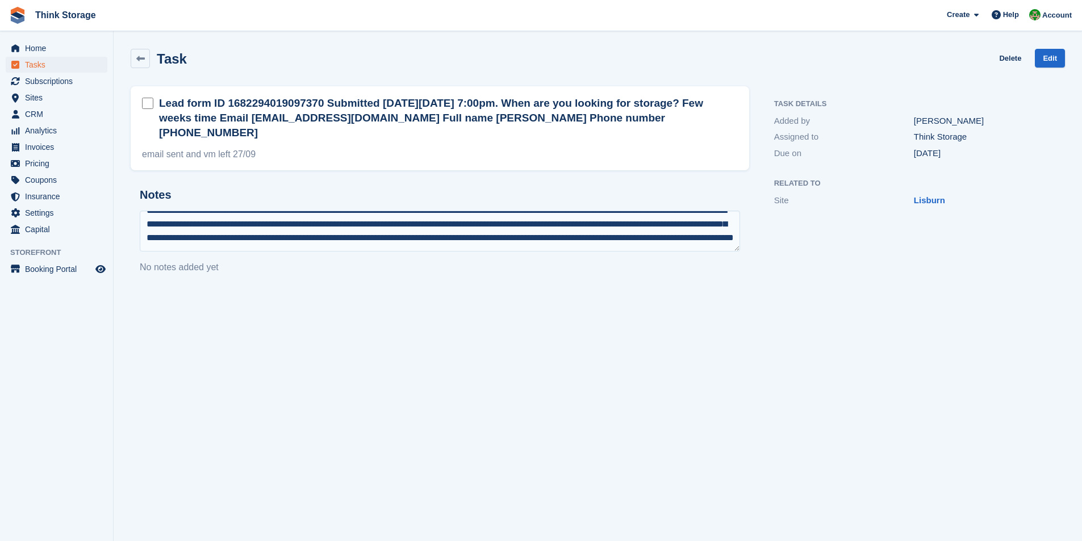
click at [283, 233] on textarea "**********" at bounding box center [440, 231] width 600 height 41
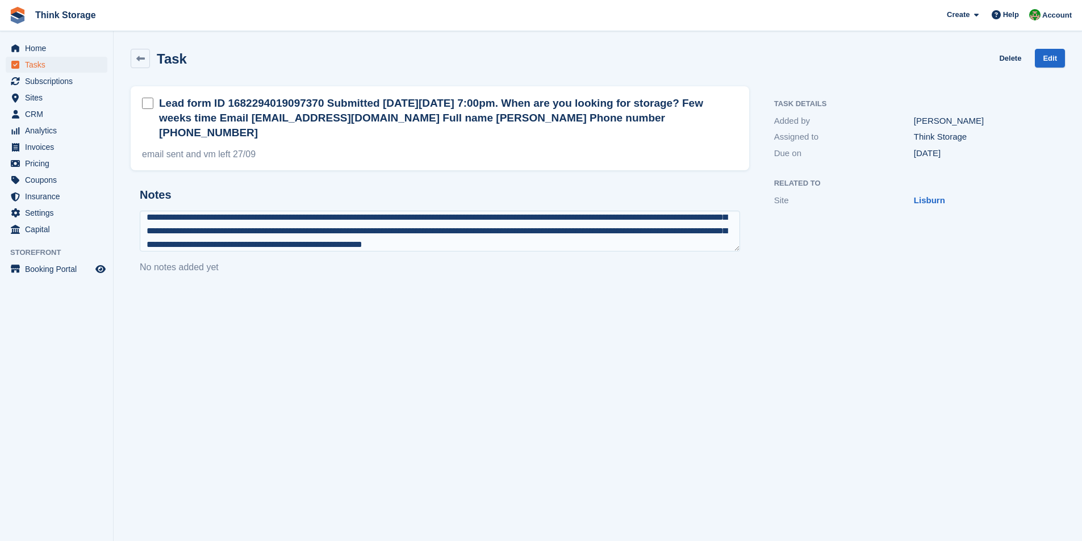
click at [608, 227] on textarea "**********" at bounding box center [440, 231] width 600 height 41
type textarea "**********"
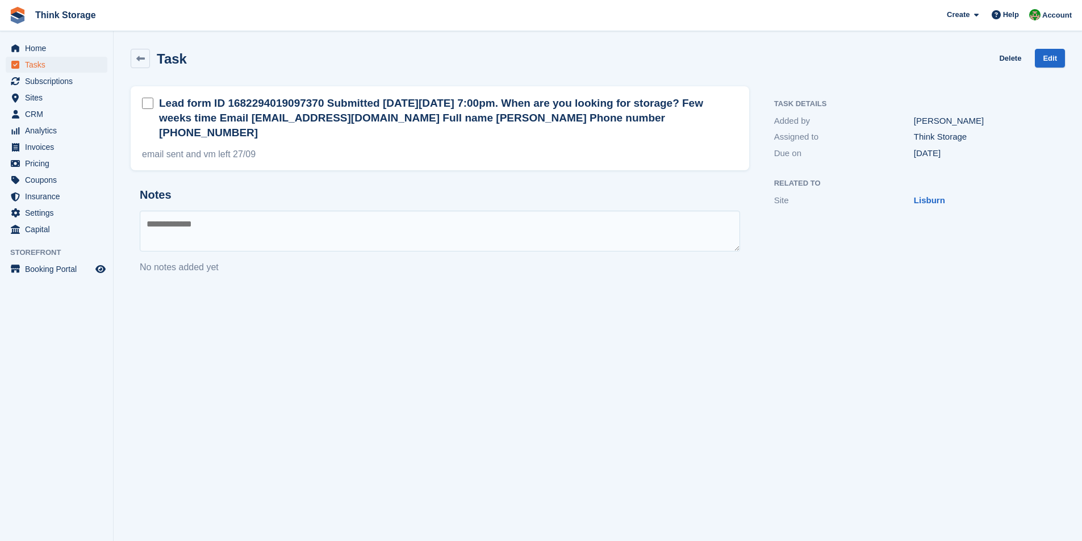
scroll to position [0, 0]
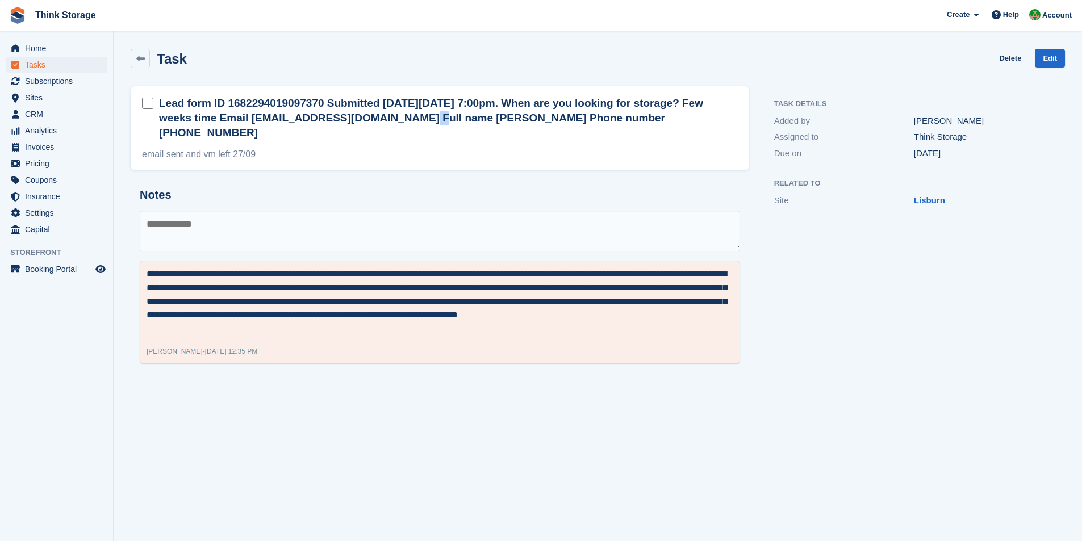
drag, startPoint x: 245, startPoint y: 115, endPoint x: 256, endPoint y: 119, distance: 10.8
click at [256, 119] on h2 "Lead form ID 1682294019097370 Submitted [DATE][DATE] 7:00pm. When are you looki…" at bounding box center [448, 118] width 579 height 44
click at [1051, 51] on link "Edit" at bounding box center [1050, 58] width 30 height 19
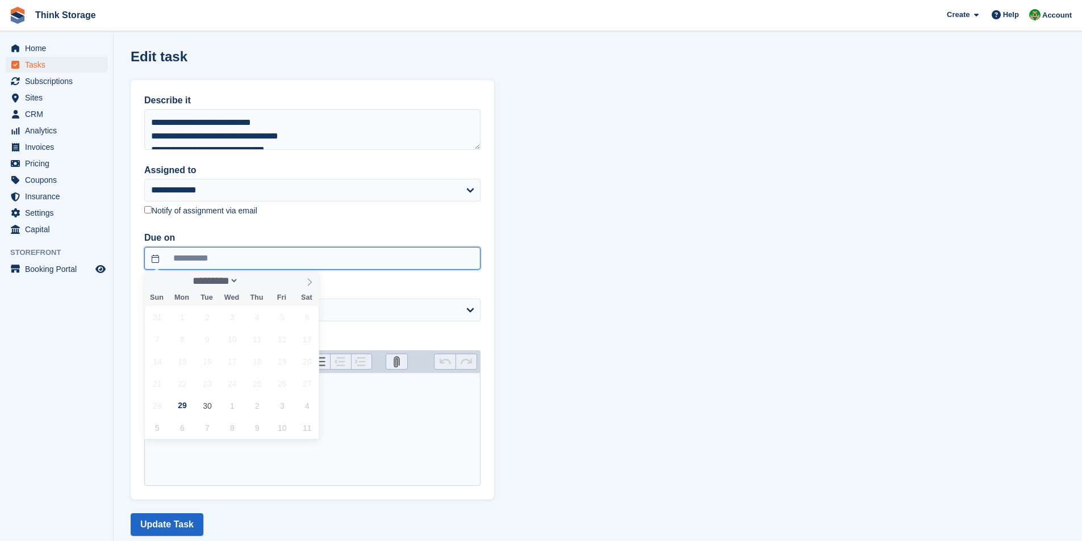
click at [211, 256] on input "**********" at bounding box center [312, 258] width 336 height 23
click at [180, 425] on span "6" at bounding box center [182, 428] width 22 height 22
type input "**********"
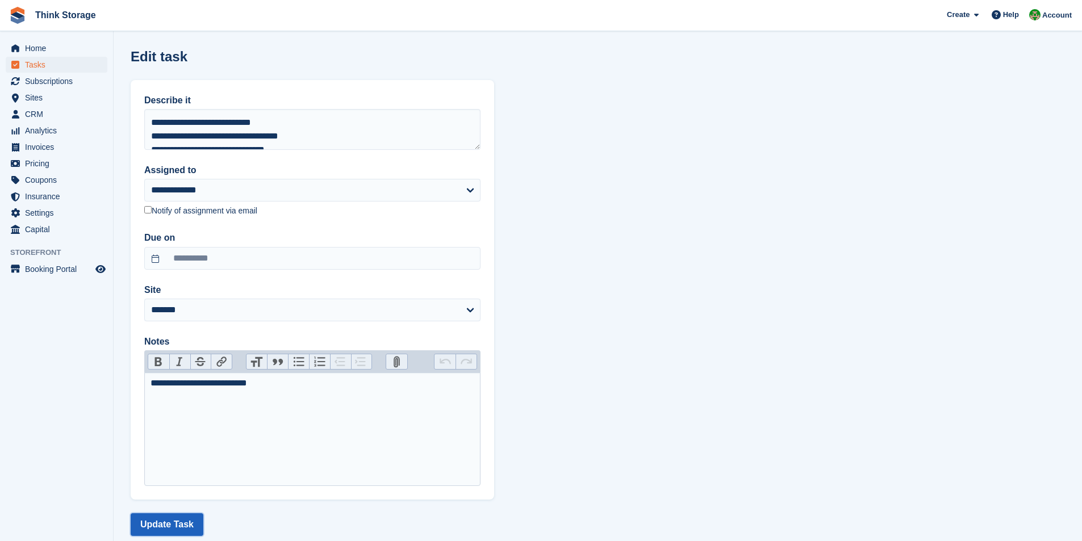
click at [167, 522] on button "Update Task" at bounding box center [167, 524] width 73 height 23
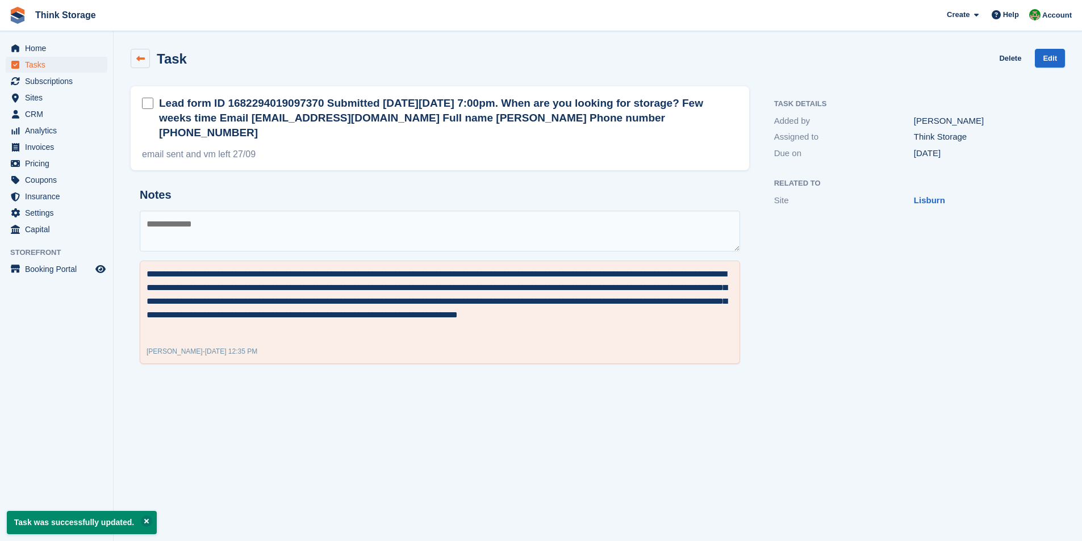
click at [143, 61] on icon at bounding box center [140, 59] width 9 height 9
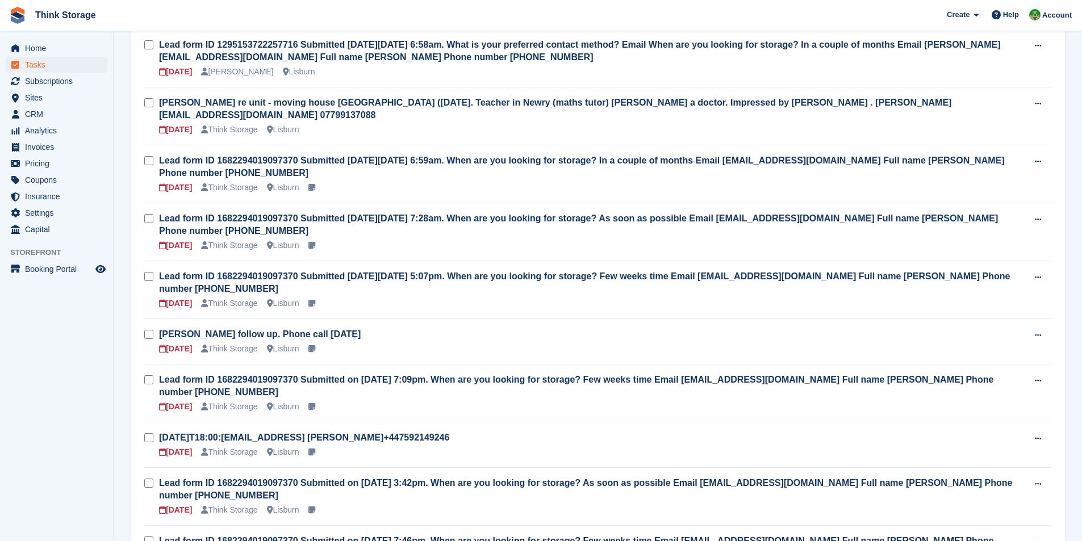
scroll to position [227, 0]
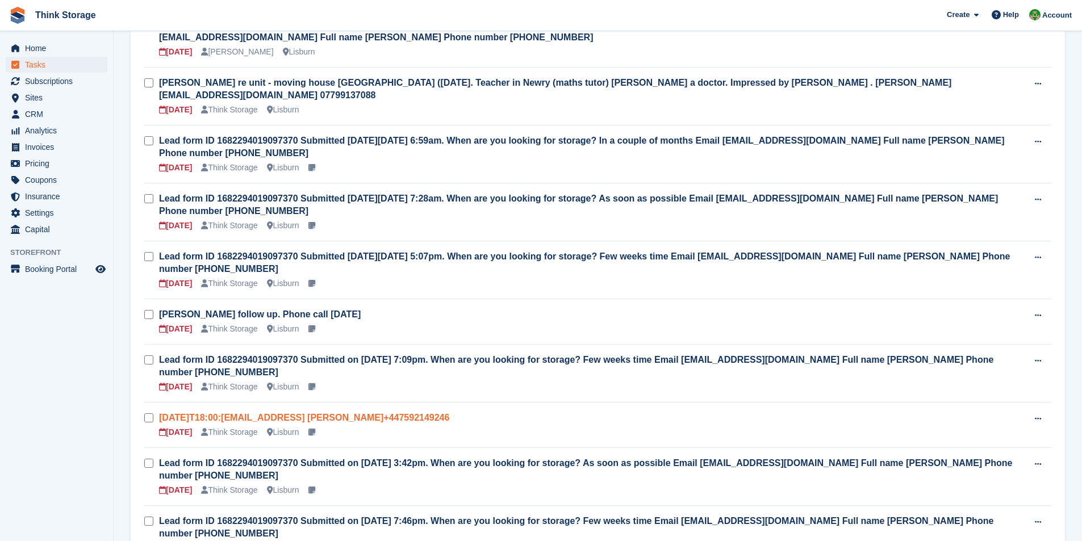
click at [369, 413] on link "[DATE]T18:00:[EMAIL_ADDRESS] [PERSON_NAME]+447592149246" at bounding box center [304, 418] width 290 height 10
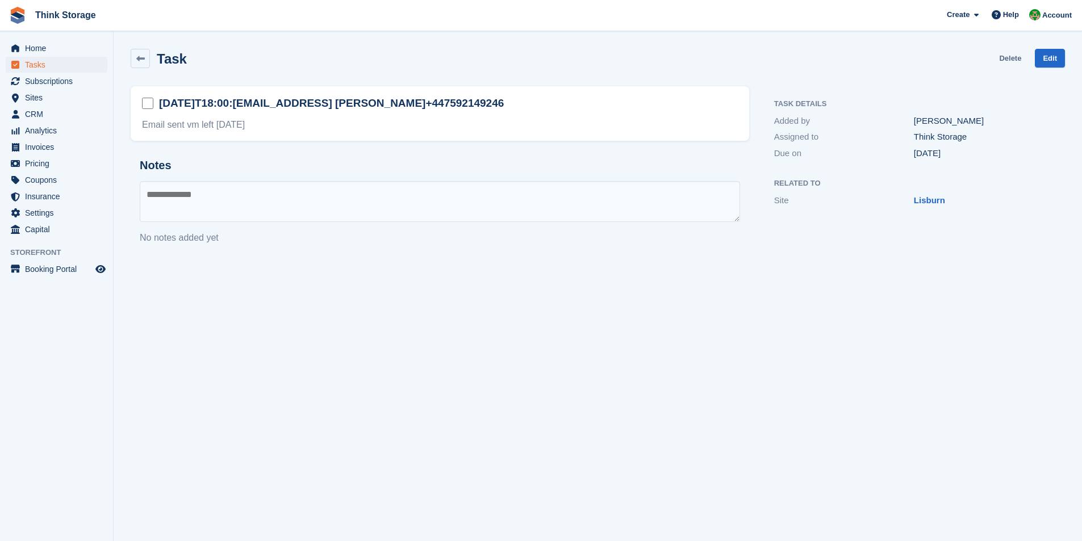
drag, startPoint x: 1006, startPoint y: 59, endPoint x: 579, endPoint y: 62, distance: 427.7
click at [1005, 60] on link "Delete" at bounding box center [1010, 58] width 22 height 19
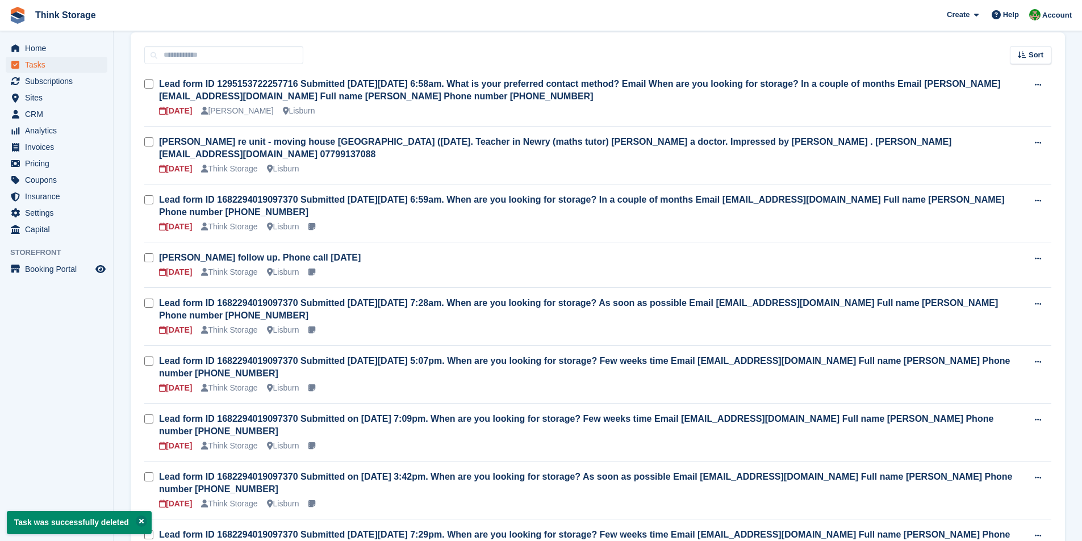
scroll to position [227, 0]
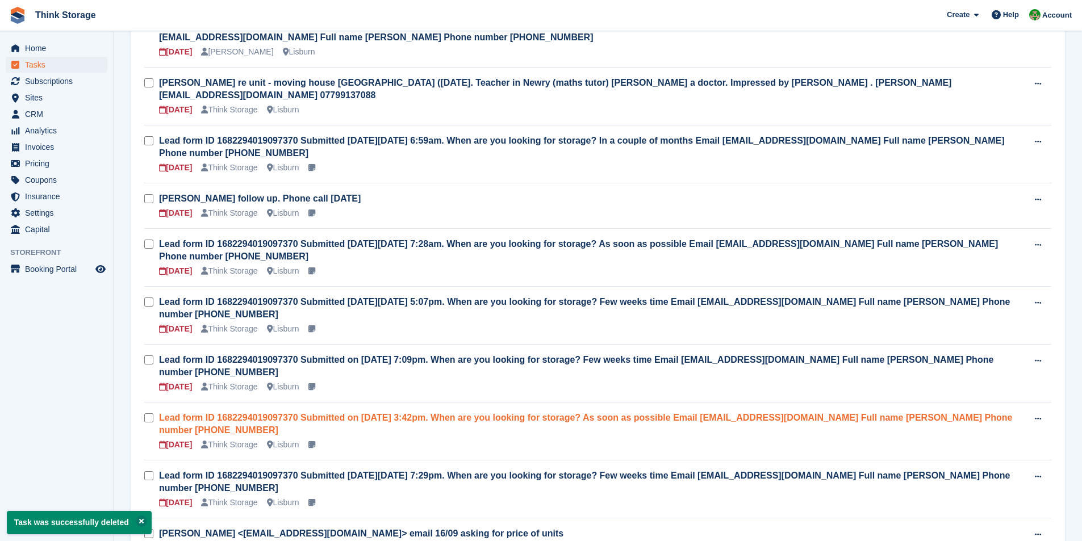
click at [411, 413] on link "Lead form ID 1682294019097370 Submitted on [DATE] 3:42pm. When are you looking …" at bounding box center [586, 424] width 854 height 22
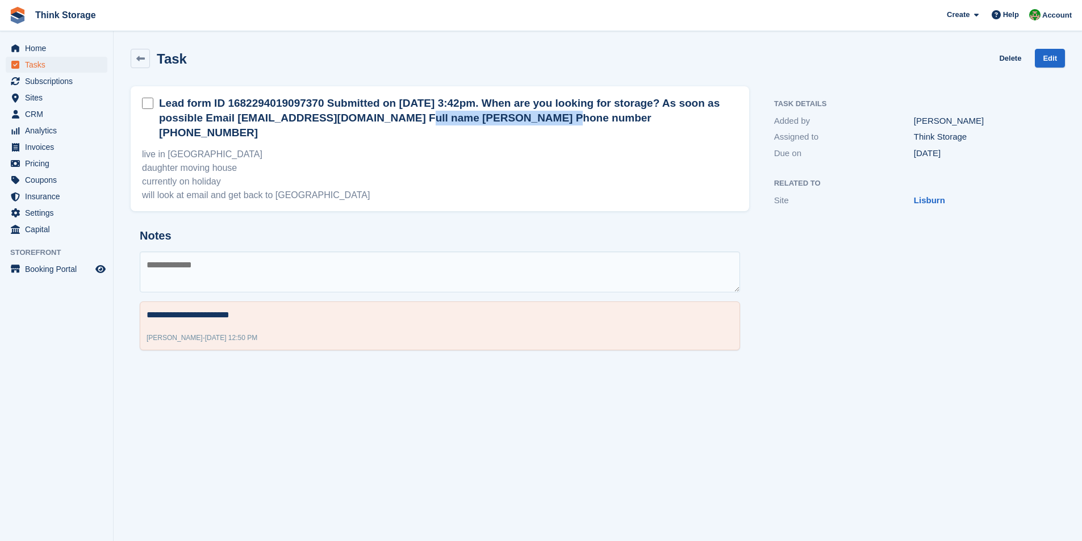
drag, startPoint x: 377, startPoint y: 120, endPoint x: 245, endPoint y: 119, distance: 131.8
click at [245, 119] on h2 "Lead form ID 1682294019097370 Submitted on [DATE] 3:42pm. When are you looking …" at bounding box center [448, 118] width 579 height 44
copy h2 "[PERSON_NAME][EMAIL_ADDRESS][DOMAIN_NAME]"
click at [208, 264] on textarea at bounding box center [440, 272] width 600 height 41
click at [198, 252] on textarea "*****" at bounding box center [440, 272] width 600 height 41
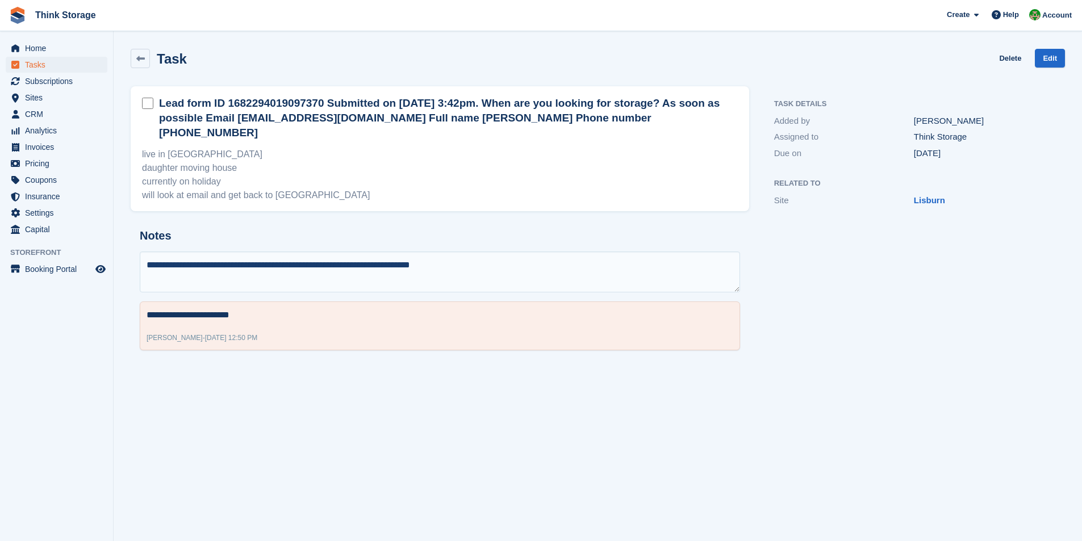
type textarea "**********"
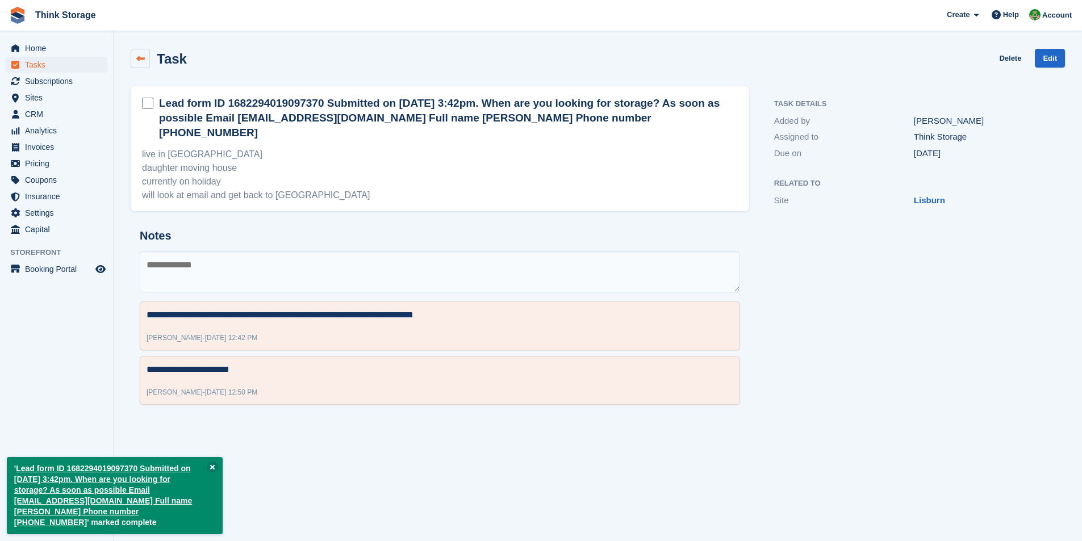
click at [138, 52] on link at bounding box center [140, 58] width 19 height 19
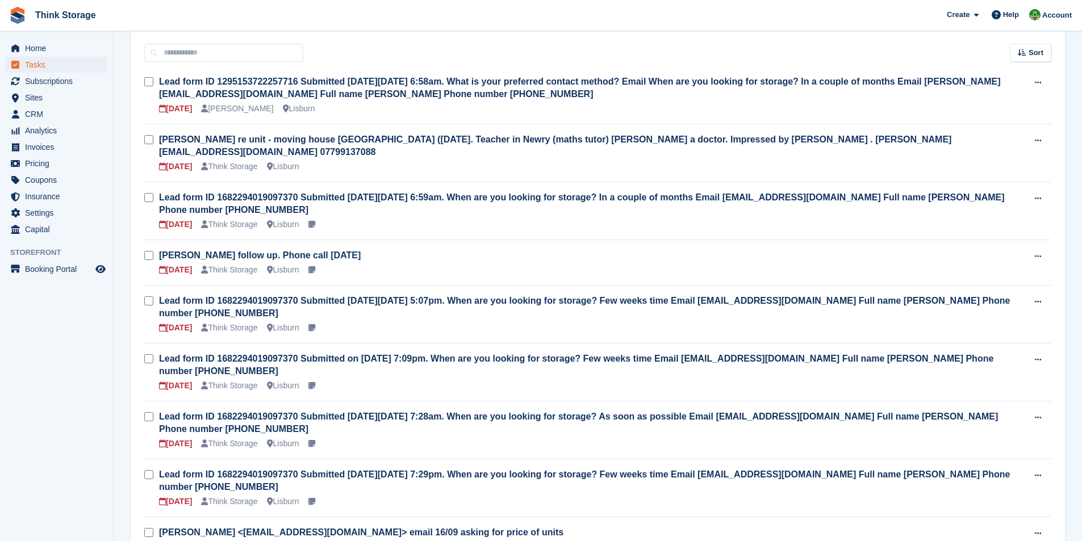
scroll to position [227, 0]
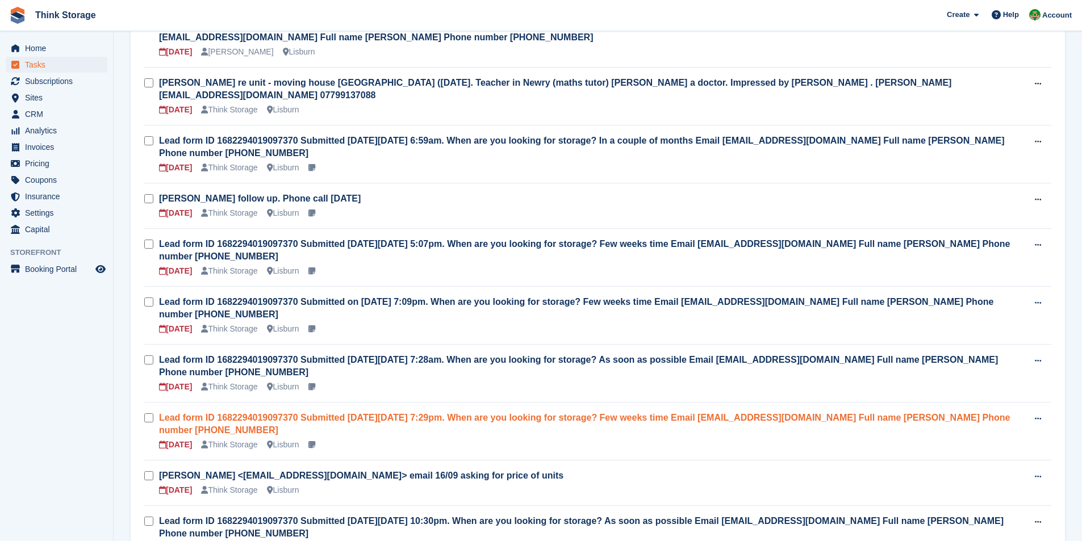
click at [339, 413] on link "Lead form ID 1682294019097370 Submitted [DATE][DATE] 7:29pm. When are you looki…" at bounding box center [584, 424] width 851 height 22
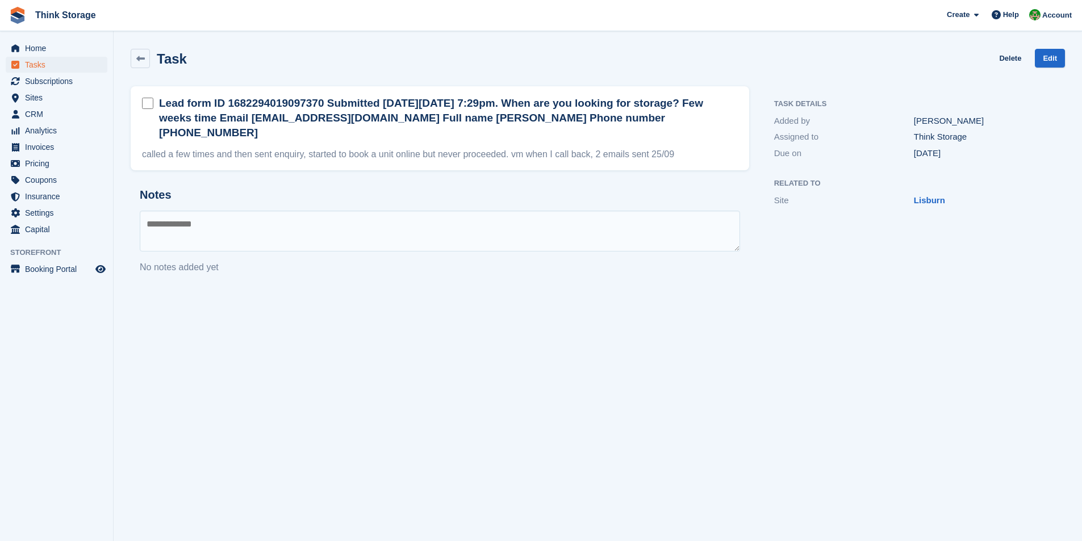
click at [216, 211] on textarea at bounding box center [440, 231] width 600 height 41
drag, startPoint x: 249, startPoint y: 118, endPoint x: 352, endPoint y: 118, distance: 103.4
click at [373, 120] on h2 "Lead form ID 1682294019097370 Submitted [DATE][DATE] 7:29pm. When are you looki…" at bounding box center [448, 118] width 579 height 44
copy h2 "[EMAIL_ADDRESS][DOMAIN_NAME]"
click at [273, 216] on textarea "*****" at bounding box center [440, 231] width 600 height 41
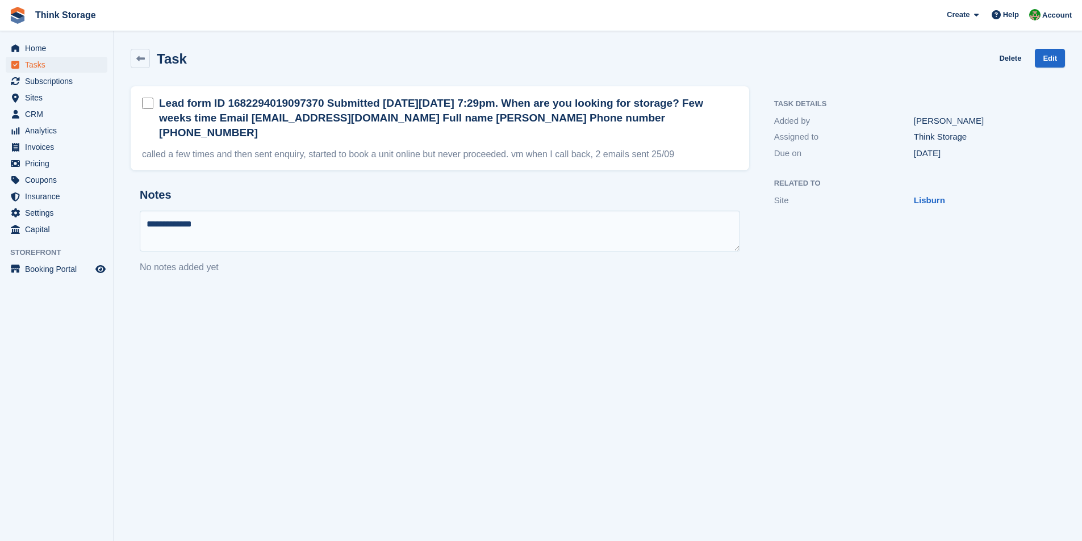
type textarea "**********"
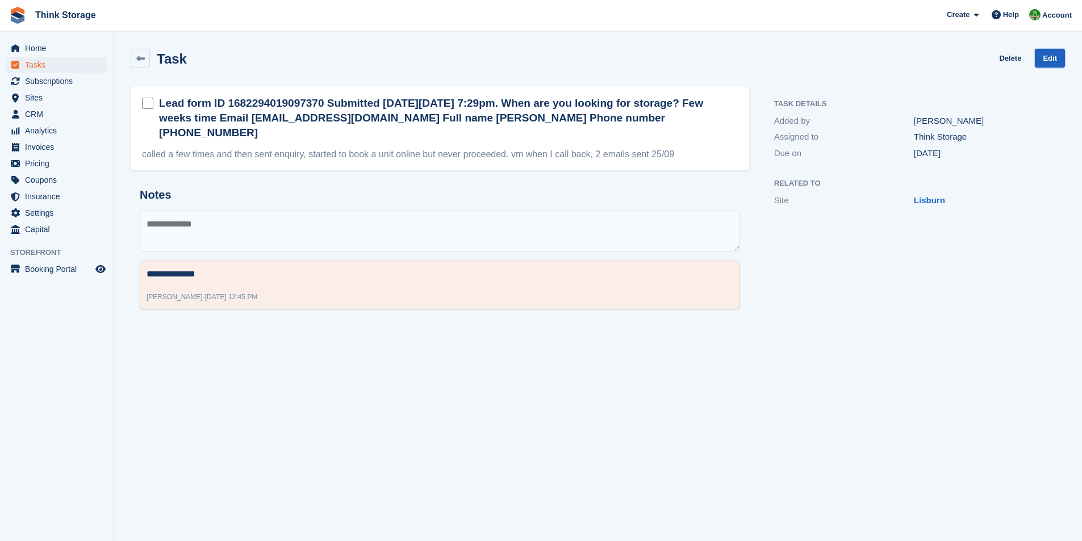
click at [1055, 58] on link "Edit" at bounding box center [1050, 58] width 30 height 19
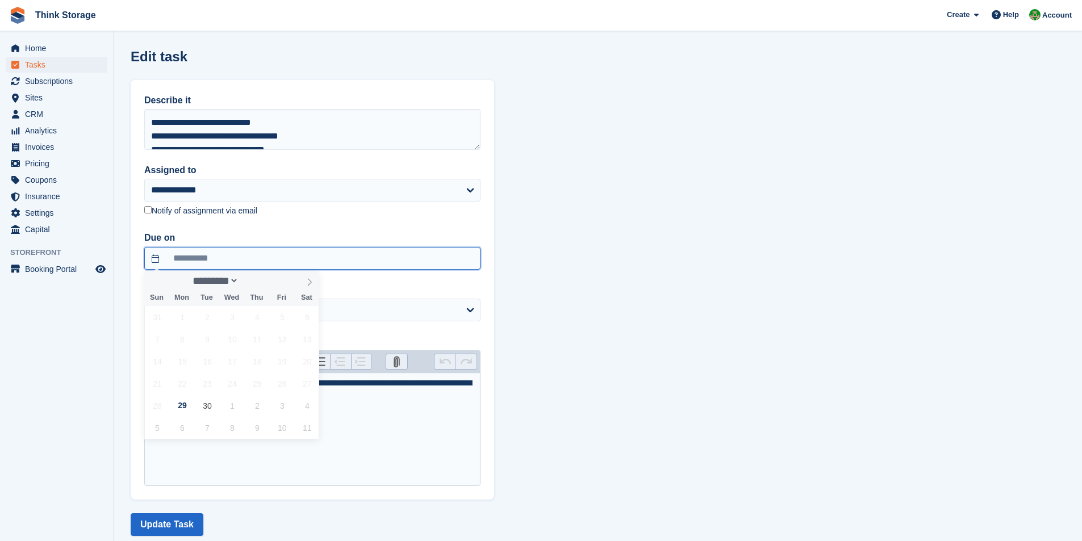
click at [173, 256] on input "**********" at bounding box center [312, 258] width 336 height 23
click at [286, 410] on span "3" at bounding box center [282, 406] width 22 height 22
type input "**********"
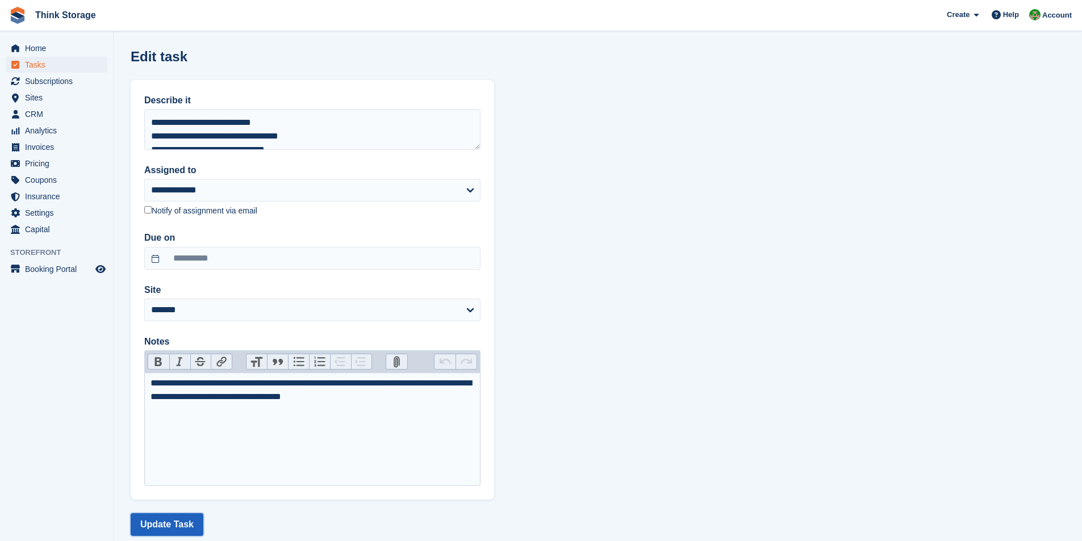
click at [178, 523] on button "Update Task" at bounding box center [167, 524] width 73 height 23
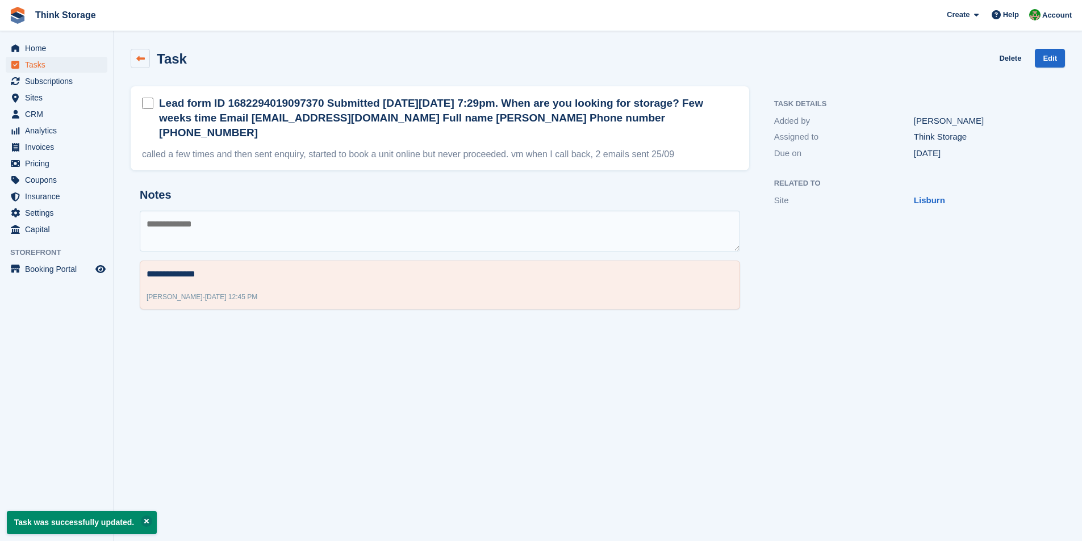
click at [145, 65] on link at bounding box center [140, 58] width 19 height 19
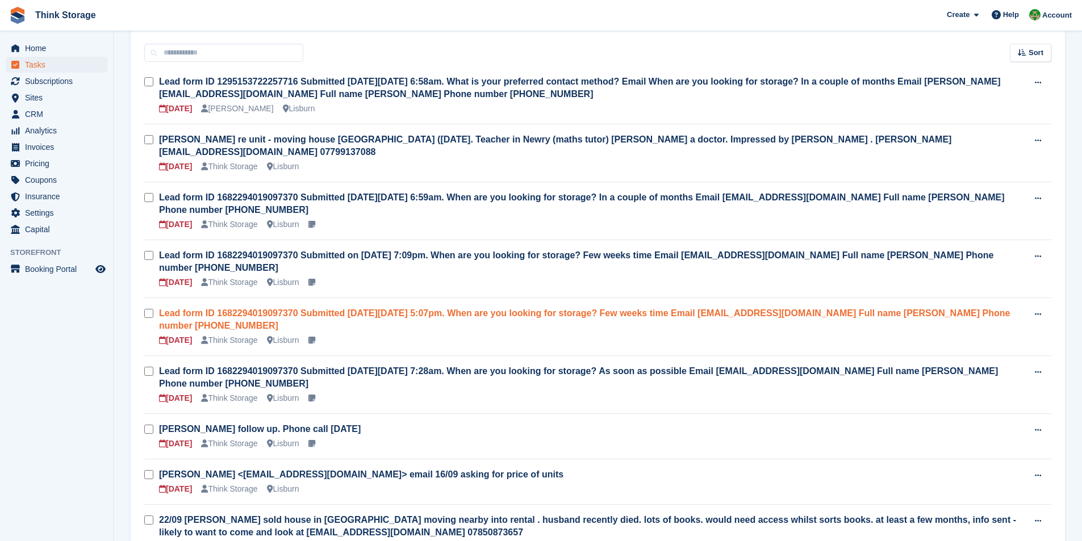
scroll to position [227, 0]
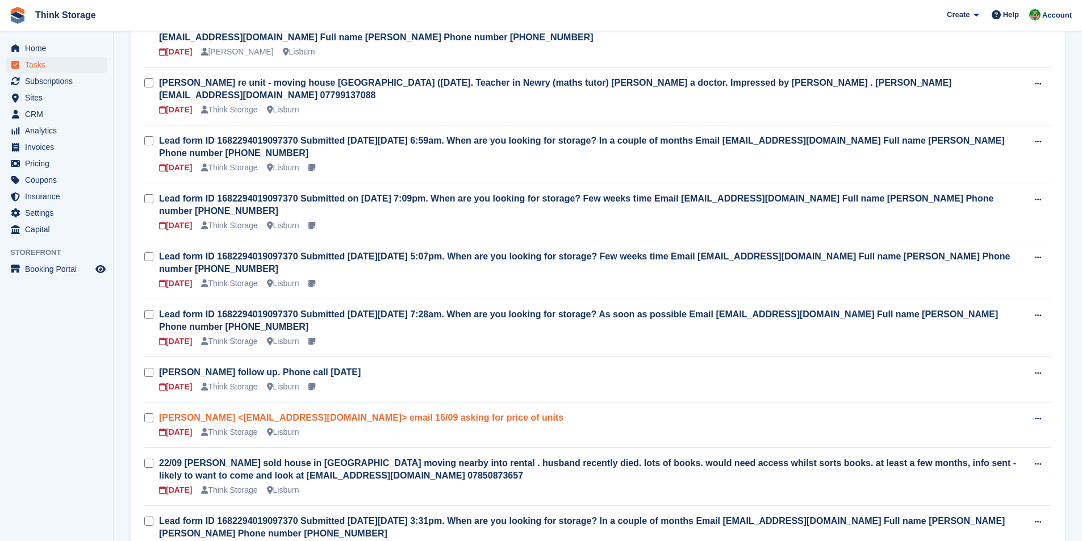
click at [280, 413] on link "[PERSON_NAME] <[EMAIL_ADDRESS][DOMAIN_NAME]> email 16/09 asking for price of un…" at bounding box center [361, 418] width 404 height 10
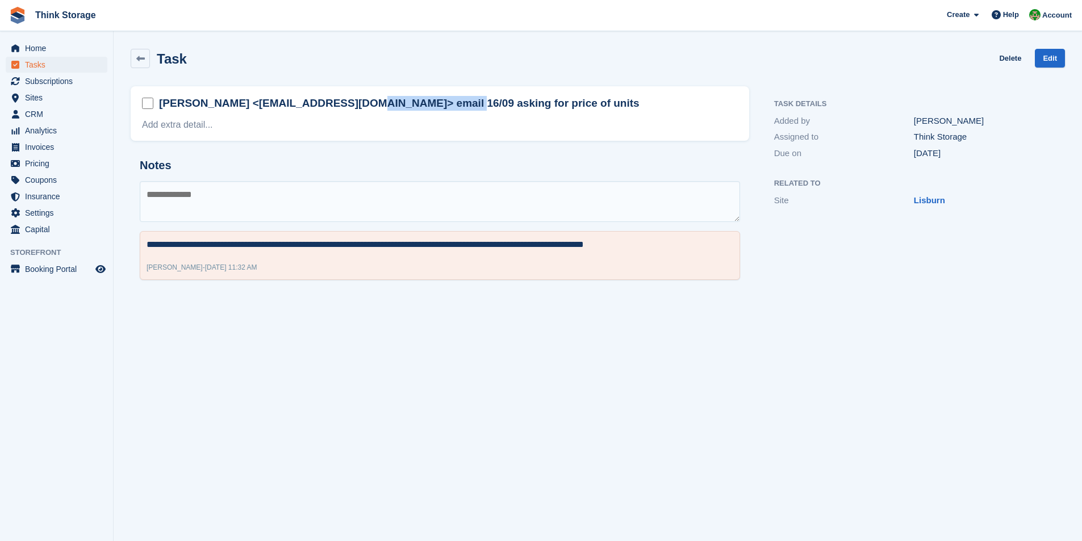
drag, startPoint x: 328, startPoint y: 103, endPoint x: 229, endPoint y: 102, distance: 98.8
click at [229, 102] on h2 "[PERSON_NAME] <[EMAIL_ADDRESS][DOMAIN_NAME]> email 16/09 asking for price of un…" at bounding box center [399, 103] width 480 height 15
copy h2 "[EMAIL_ADDRESS][DOMAIN_NAME]"
click at [222, 203] on textarea at bounding box center [440, 201] width 600 height 41
type textarea "**********"
